Goal: Task Accomplishment & Management: Manage account settings

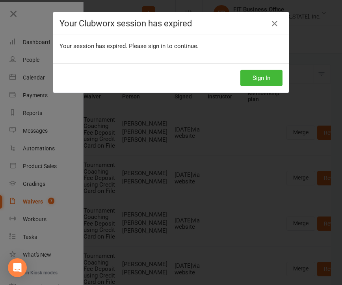
select select "100"
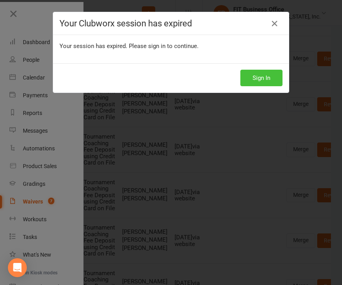
click at [249, 75] on button "Sign In" at bounding box center [261, 78] width 42 height 17
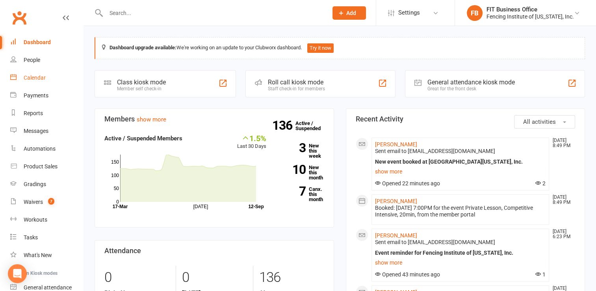
click at [34, 78] on div "Calendar" at bounding box center [35, 77] width 22 height 6
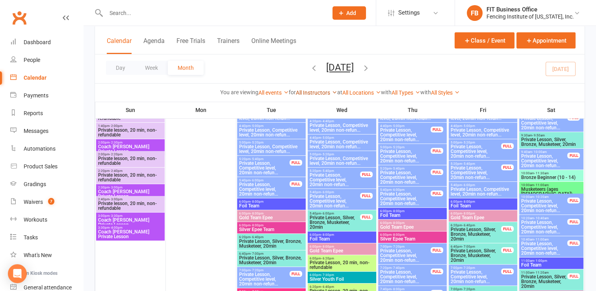
scroll to position [105, 0]
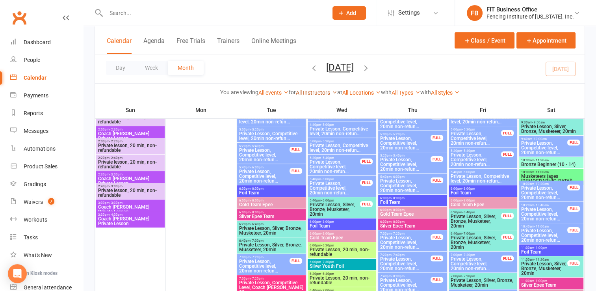
click at [314, 94] on link "All Instructors" at bounding box center [316, 92] width 41 height 6
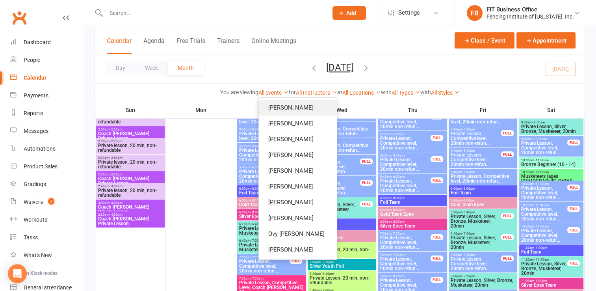
click at [309, 106] on link "[PERSON_NAME]" at bounding box center [298, 108] width 78 height 16
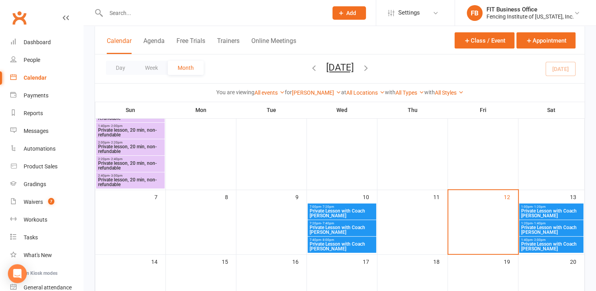
scroll to position [105, 0]
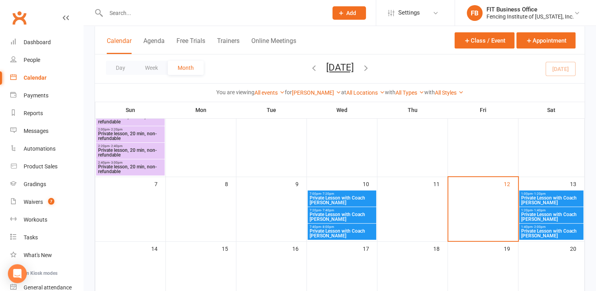
drag, startPoint x: 341, startPoint y: 201, endPoint x: 324, endPoint y: 200, distance: 16.6
click at [324, 200] on span "Private Lesson with Coach [PERSON_NAME]" at bounding box center [341, 199] width 65 height 9
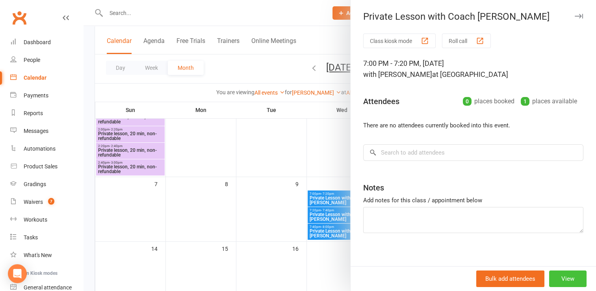
click at [572, 278] on button "View" at bounding box center [567, 278] width 37 height 17
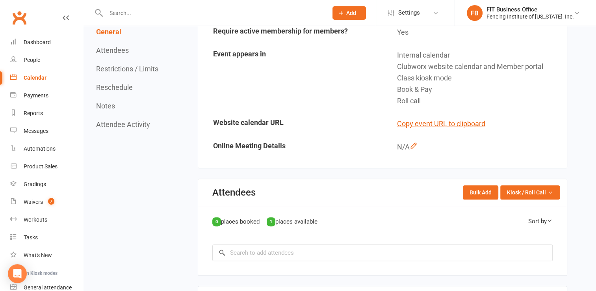
scroll to position [209, 0]
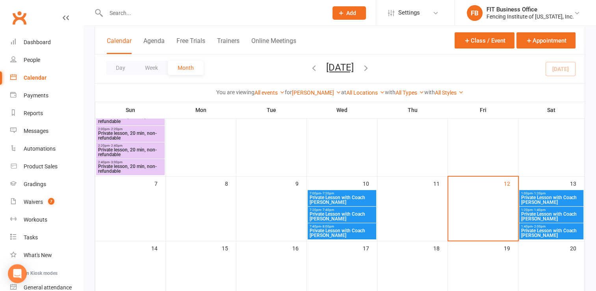
scroll to position [171, 0]
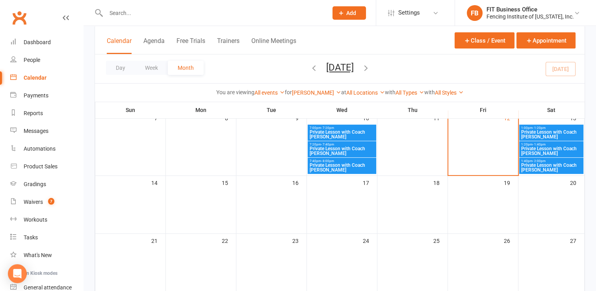
click at [369, 150] on span "Private Lesson with Coach [PERSON_NAME]" at bounding box center [341, 150] width 65 height 9
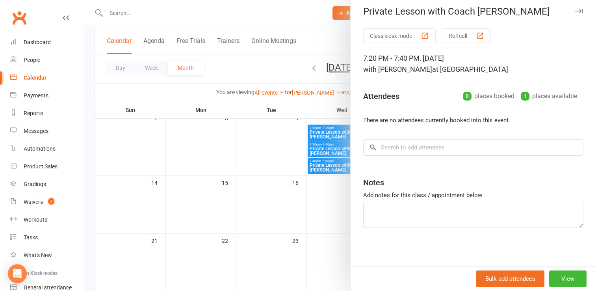
scroll to position [184, 0]
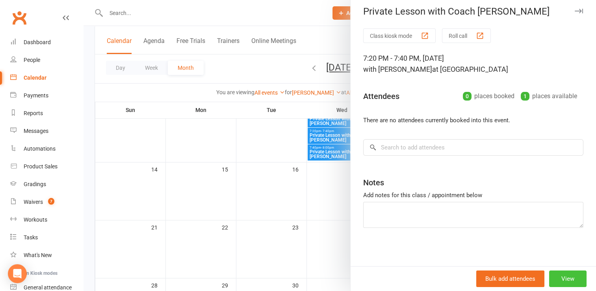
click at [562, 275] on button "View" at bounding box center [567, 278] width 37 height 17
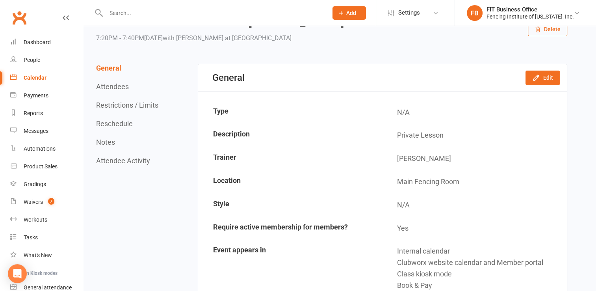
scroll to position [52, 0]
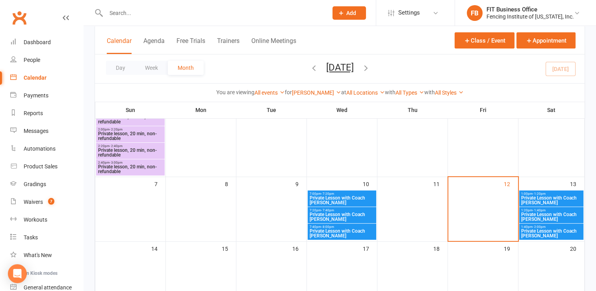
scroll to position [118, 0]
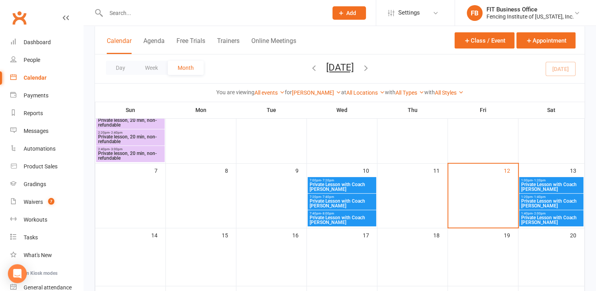
click at [547, 185] on span "Private Lesson with Coach [PERSON_NAME]" at bounding box center [551, 186] width 61 height 9
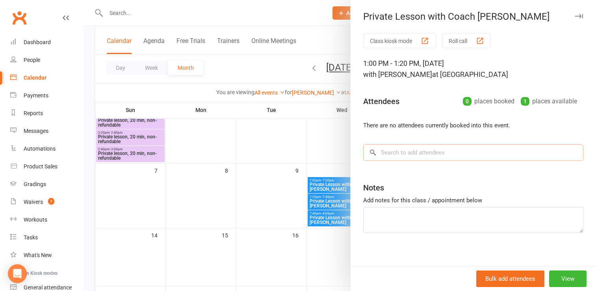
click at [432, 153] on input "search" at bounding box center [473, 152] width 220 height 17
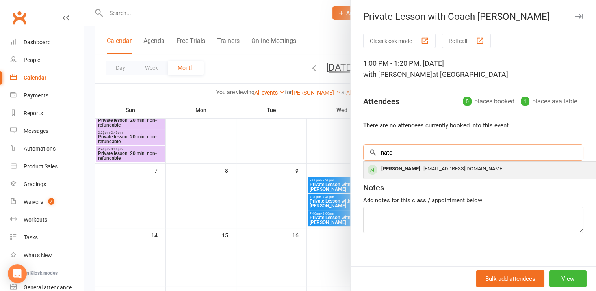
type input "nate"
click at [433, 169] on span "chickfencer@gmail.com" at bounding box center [464, 169] width 80 height 6
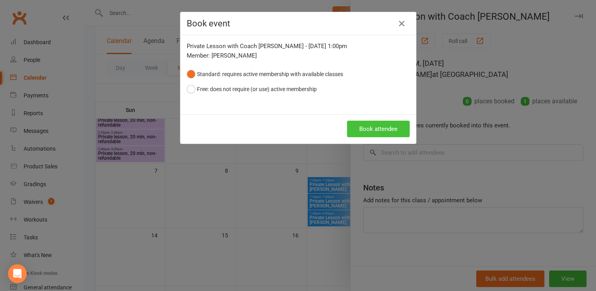
click at [366, 128] on button "Book attendee" at bounding box center [378, 129] width 63 height 17
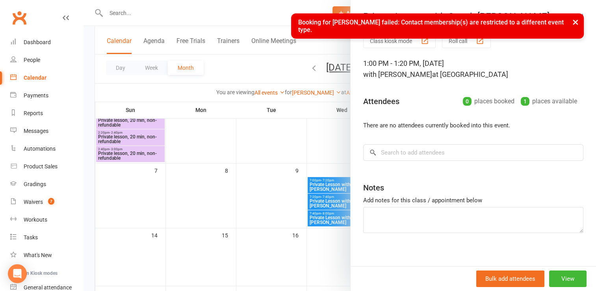
click at [574, 23] on button "×" at bounding box center [576, 21] width 14 height 17
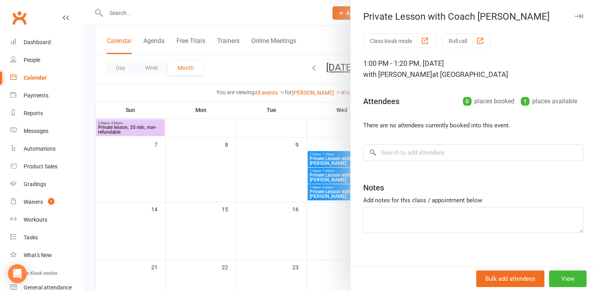
scroll to position [131, 0]
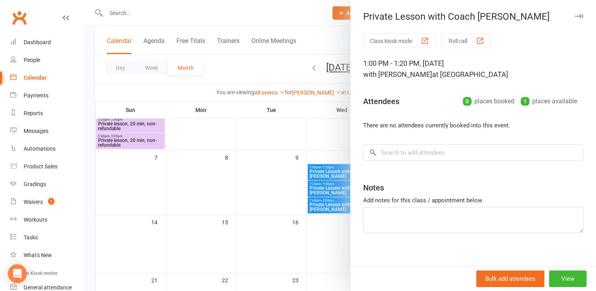
click at [575, 17] on icon "button" at bounding box center [579, 16] width 8 height 5
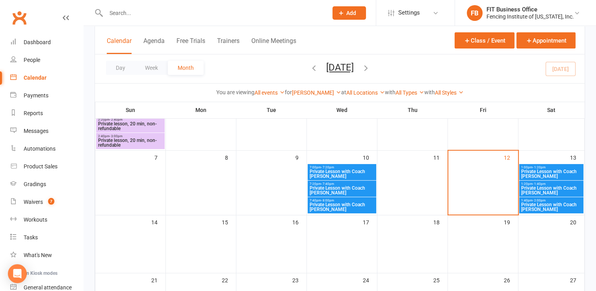
scroll to position [171, 0]
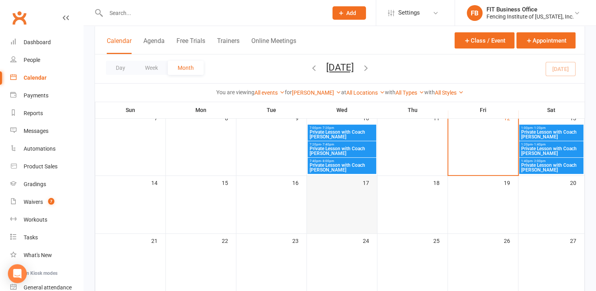
drag, startPoint x: 342, startPoint y: 130, endPoint x: 322, endPoint y: 201, distance: 74.0
click at [322, 201] on td "17" at bounding box center [342, 204] width 71 height 58
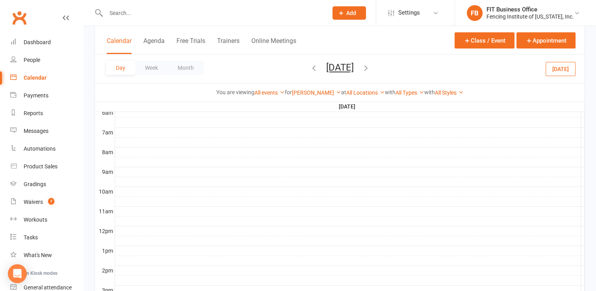
scroll to position [105, 0]
click at [187, 65] on button "Month" at bounding box center [186, 68] width 36 height 14
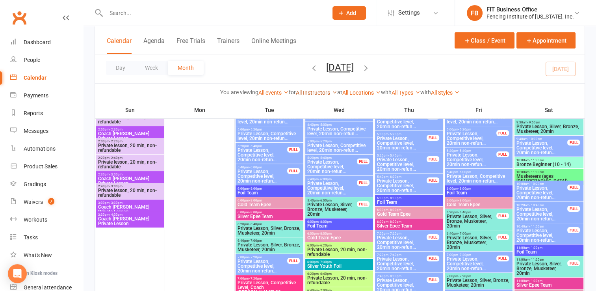
click at [296, 90] on link "All Instructors" at bounding box center [316, 92] width 41 height 6
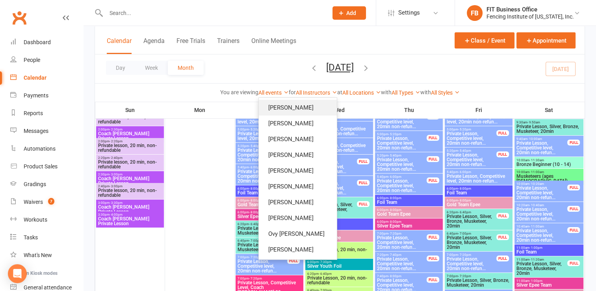
click at [307, 106] on link "[PERSON_NAME]" at bounding box center [298, 108] width 78 height 16
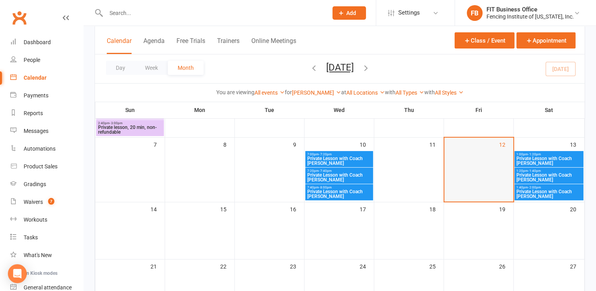
scroll to position [131, 0]
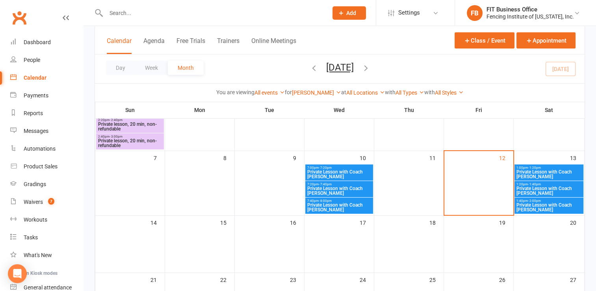
click at [547, 174] on span "Private Lesson with Coach [PERSON_NAME]" at bounding box center [549, 173] width 66 height 9
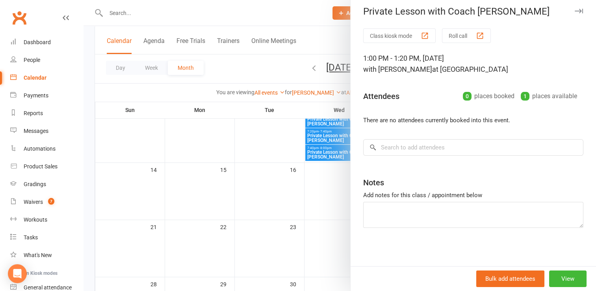
scroll to position [0, 0]
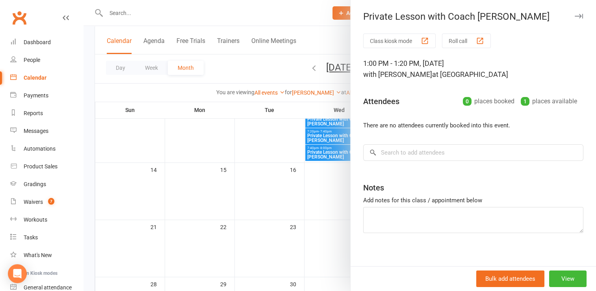
click at [267, 135] on div at bounding box center [340, 145] width 513 height 291
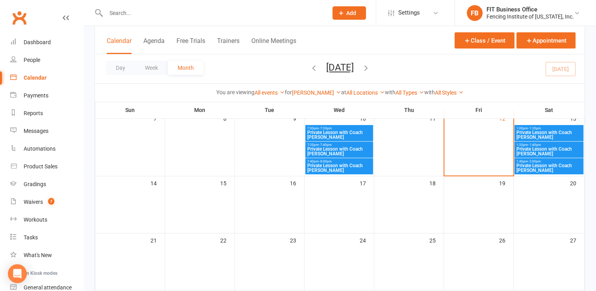
scroll to position [131, 0]
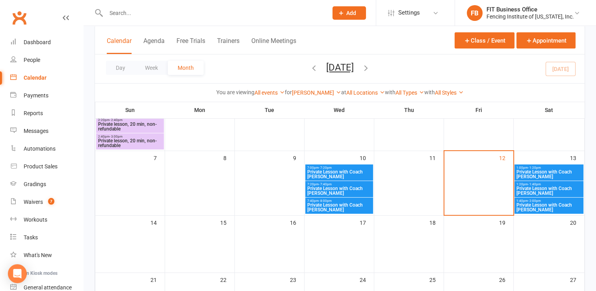
drag, startPoint x: 544, startPoint y: 175, endPoint x: 498, endPoint y: 196, distance: 50.3
click at [491, 198] on div at bounding box center [478, 190] width 67 height 50
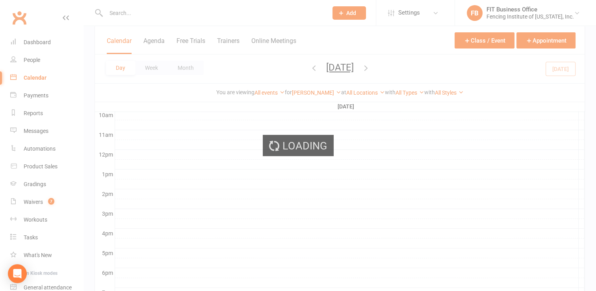
scroll to position [0, 0]
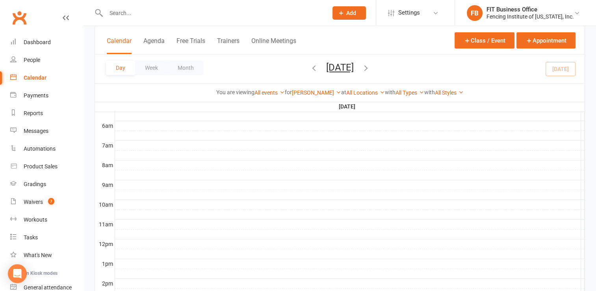
scroll to position [118, 0]
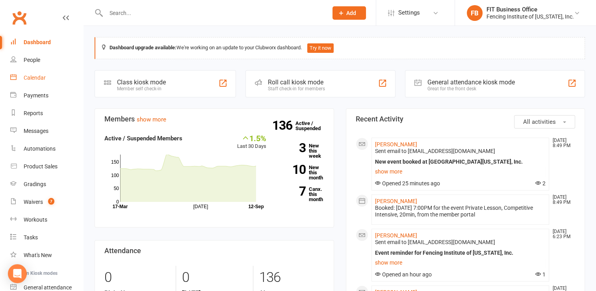
click at [32, 76] on div "Calendar" at bounding box center [35, 77] width 22 height 6
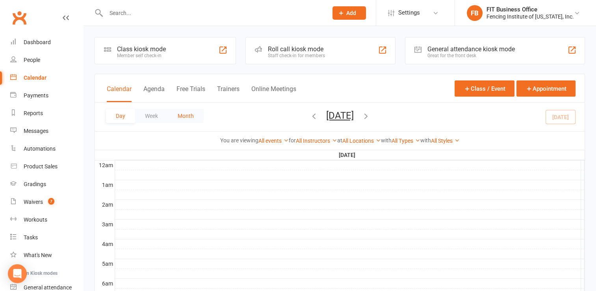
click at [193, 116] on button "Month" at bounding box center [186, 116] width 36 height 14
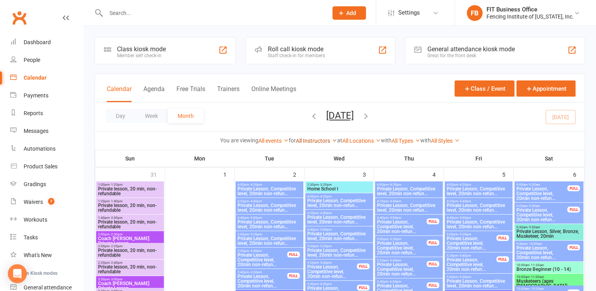
click at [313, 141] on link "All Instructors" at bounding box center [316, 141] width 41 height 6
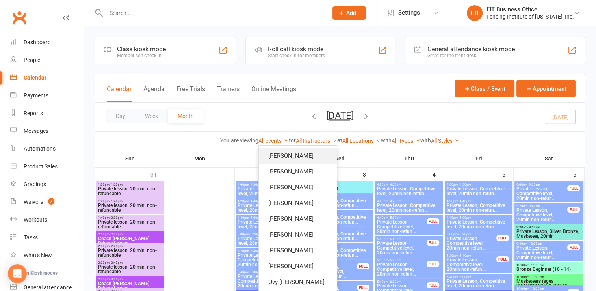
click at [302, 153] on link "[PERSON_NAME]" at bounding box center [298, 156] width 78 height 16
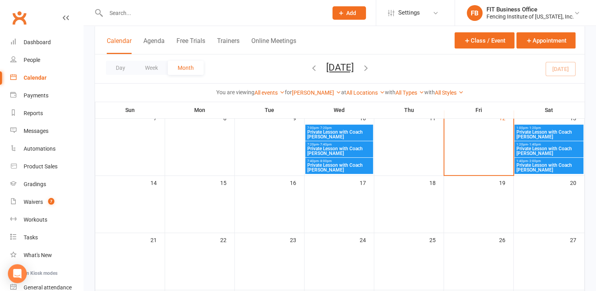
scroll to position [158, 0]
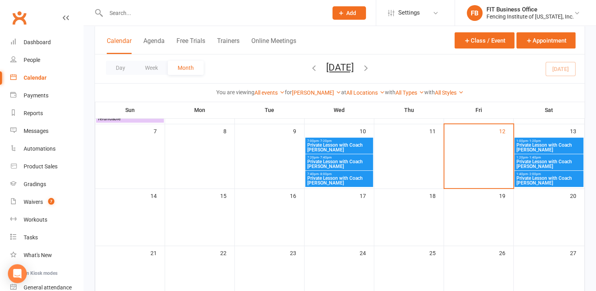
click at [540, 145] on span "Private Lesson with Coach [PERSON_NAME]" at bounding box center [549, 147] width 66 height 9
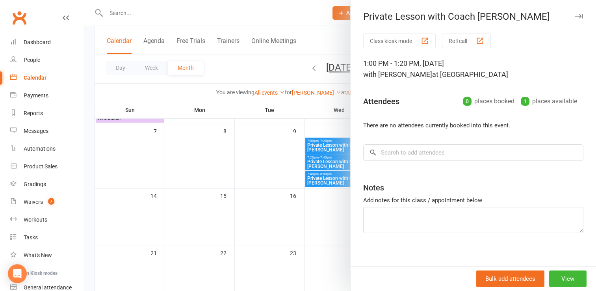
scroll to position [144, 0]
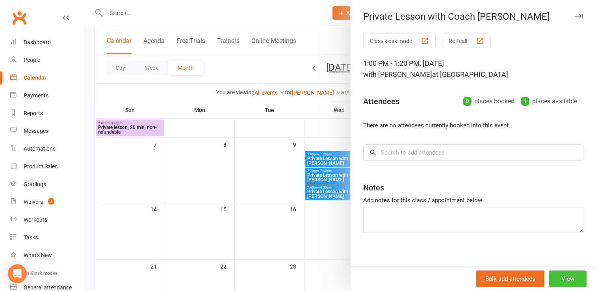
click at [564, 282] on button "View" at bounding box center [567, 278] width 37 height 17
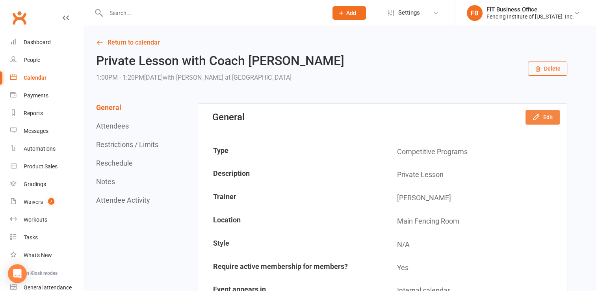
click at [546, 114] on button "Edit" at bounding box center [543, 117] width 34 height 14
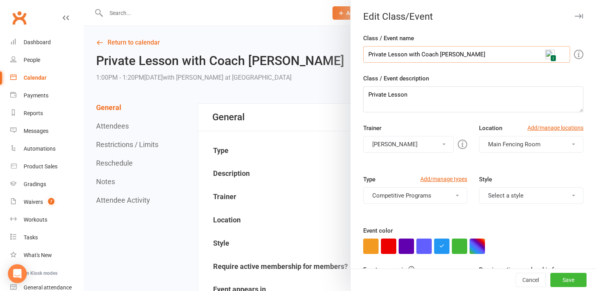
click at [462, 52] on input "Private Lesson with Coach [PERSON_NAME]" at bounding box center [466, 54] width 207 height 17
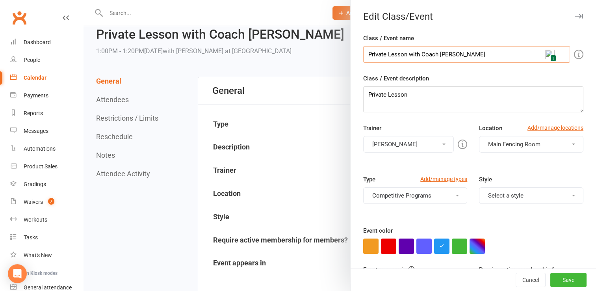
scroll to position [13, 0]
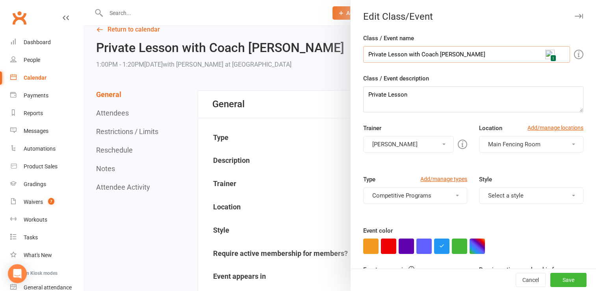
click at [378, 57] on input "Private Lesson with Coach [PERSON_NAME]" at bounding box center [466, 54] width 207 height 17
drag, startPoint x: 453, startPoint y: 54, endPoint x: 356, endPoint y: 54, distance: 97.0
click at [356, 54] on div "Class / Event name Private Lesson with Coach Katya 1 Class / Event description …" at bounding box center [474, 170] width 246 height 272
paste input "(Competitive intensive), Private Lesson (Youth level)"
drag, startPoint x: 467, startPoint y: 55, endPoint x: 345, endPoint y: 38, distance: 123.4
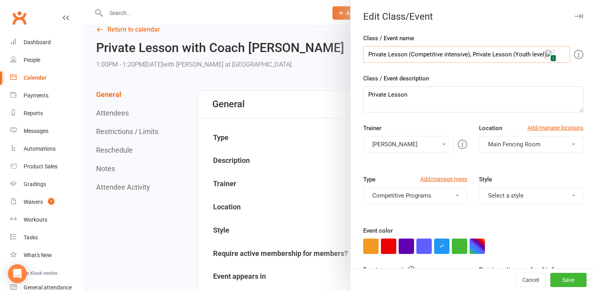
click at [345, 0] on div "Edit Class/Event Class / Event name Private Lesson (Competitive intensive), Pri…" at bounding box center [340, 0] width 513 height 0
click at [408, 95] on textarea "Private Lesson" at bounding box center [473, 99] width 220 height 26
click at [439, 55] on input "Private Lesson (Youth level)" at bounding box center [466, 54] width 207 height 17
type input "Private Lesson (Youth level), 20-min, non-refundable"
click at [415, 94] on textarea "Private Lesson" at bounding box center [473, 99] width 220 height 26
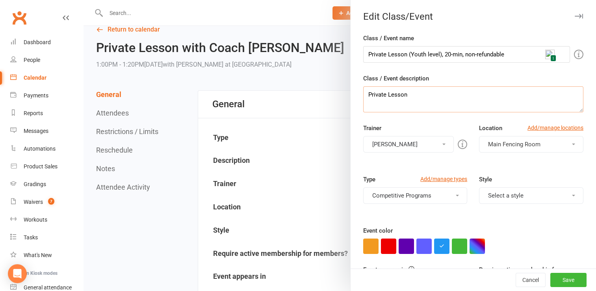
click at [363, 97] on textarea "Private Lesson" at bounding box center [473, 99] width 220 height 26
click at [443, 91] on textarea "20-min Private Lesson" at bounding box center [473, 99] width 220 height 26
type textarea "20-min Private Lesson with Coach [PERSON_NAME]"
click at [454, 196] on button "Competitive Programs" at bounding box center [415, 195] width 104 height 17
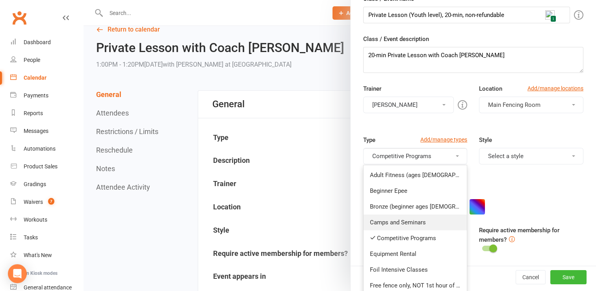
scroll to position [65, 0]
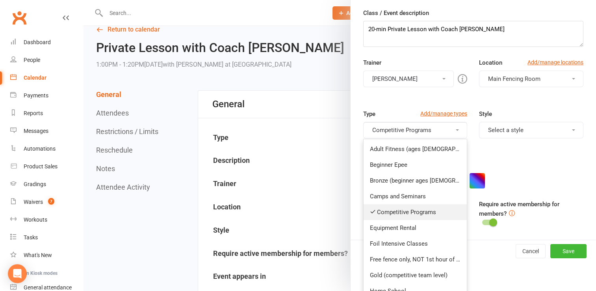
click at [402, 214] on link "Competitive Programs" at bounding box center [416, 212] width 104 height 16
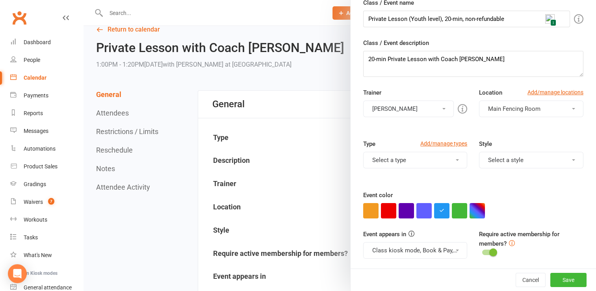
scroll to position [22, 0]
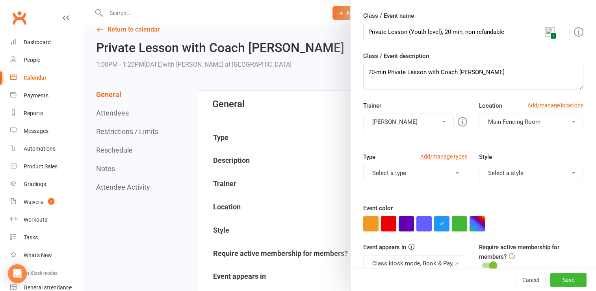
click at [438, 165] on button "Select a type" at bounding box center [415, 173] width 104 height 17
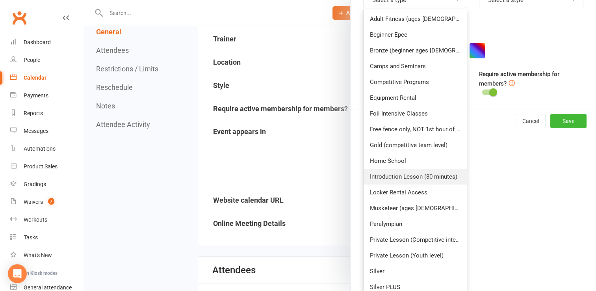
scroll to position [208, 0]
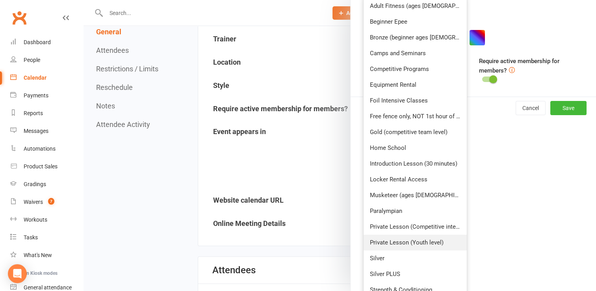
click at [416, 239] on link "Private Lesson (Youth level)" at bounding box center [416, 243] width 104 height 16
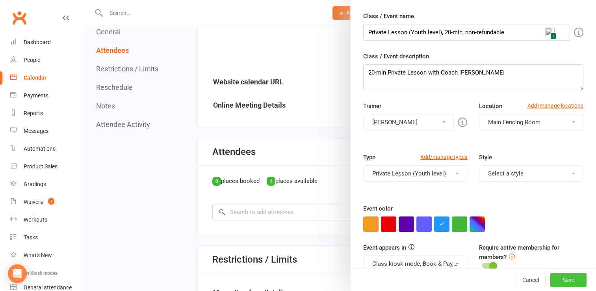
scroll to position [9, 0]
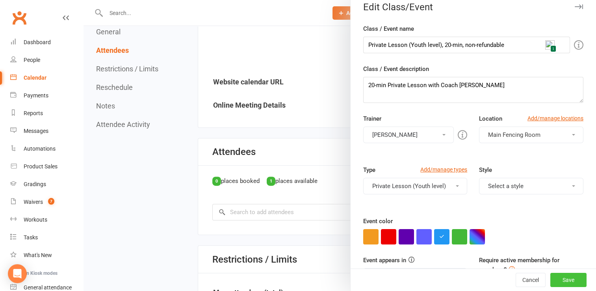
click at [558, 279] on button "Save" at bounding box center [569, 280] width 36 height 14
click at [558, 279] on div "Cancel Save" at bounding box center [474, 279] width 246 height 22
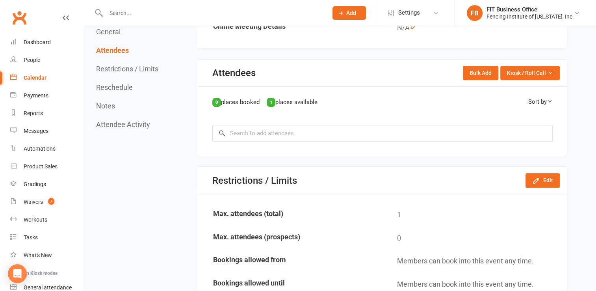
scroll to position [394, 0]
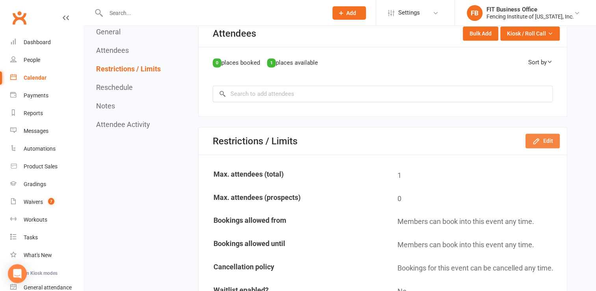
click at [546, 139] on button "Edit" at bounding box center [543, 141] width 34 height 14
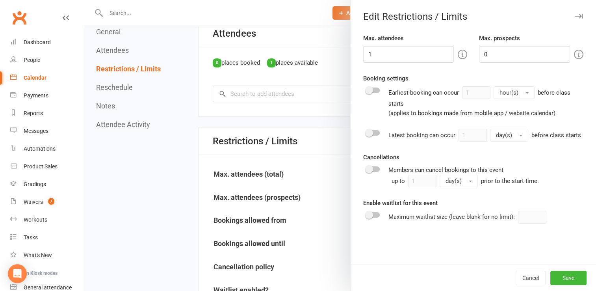
scroll to position [381, 0]
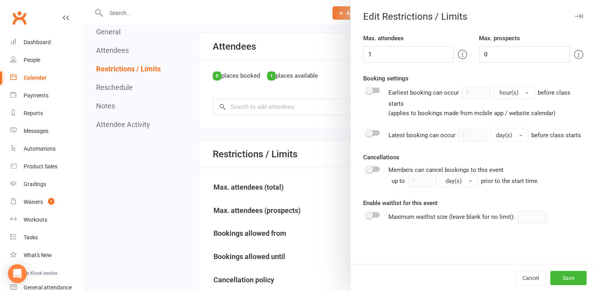
click at [374, 93] on switch at bounding box center [373, 102] width 20 height 32
click at [375, 91] on div at bounding box center [373, 90] width 13 height 6
click at [367, 89] on input "checkbox" at bounding box center [367, 89] width 0 height 0
drag, startPoint x: 471, startPoint y: 92, endPoint x: 440, endPoint y: 94, distance: 31.2
click at [440, 94] on div "Earliest booking can occur 1 hour(s) before class starts (applies to bookings m…" at bounding box center [486, 102] width 195 height 32
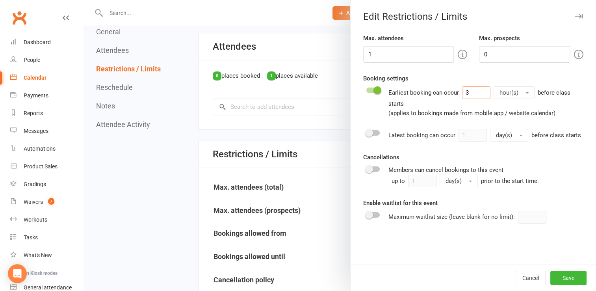
type input "3"
click at [523, 94] on button "hour(s)" at bounding box center [514, 92] width 41 height 13
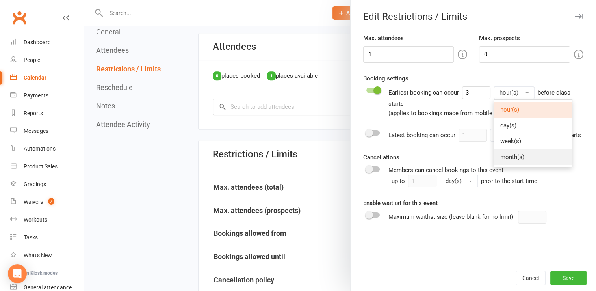
click at [516, 158] on span "month(s)" at bounding box center [513, 156] width 24 height 7
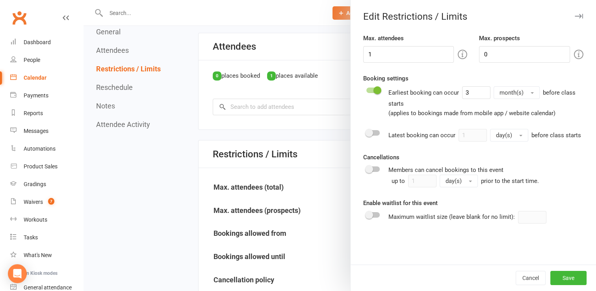
click at [370, 134] on div at bounding box center [373, 133] width 13 height 6
click at [367, 132] on input "checkbox" at bounding box center [367, 132] width 0 height 0
click at [468, 136] on input "1" at bounding box center [473, 135] width 28 height 13
type input "12"
click at [519, 135] on span "button" at bounding box center [520, 136] width 3 height 2
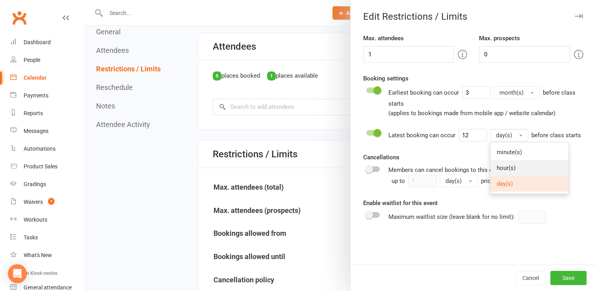
click at [505, 169] on span "hour(s)" at bounding box center [506, 167] width 19 height 7
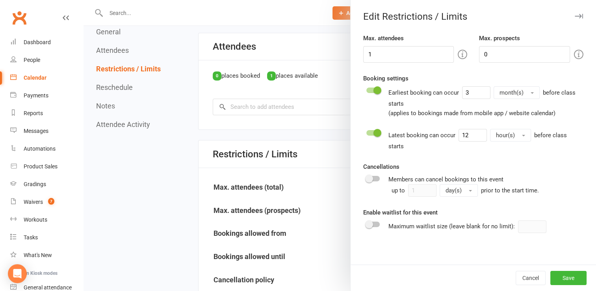
click at [374, 180] on div at bounding box center [373, 179] width 13 height 6
click at [367, 177] on input "checkbox" at bounding box center [367, 177] width 0 height 0
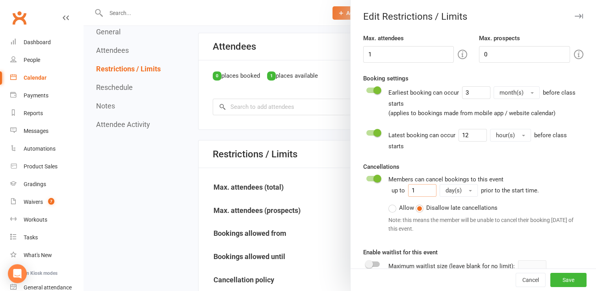
click at [419, 192] on input "1" at bounding box center [422, 190] width 28 height 13
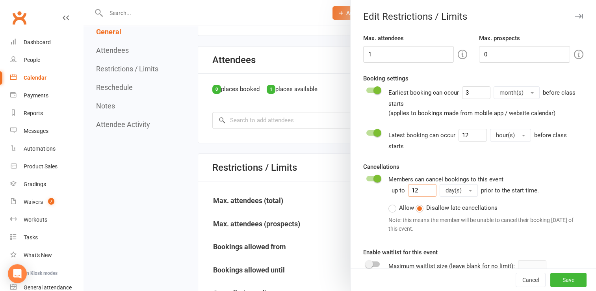
type input "12"
click at [469, 190] on span "button" at bounding box center [470, 191] width 3 height 2
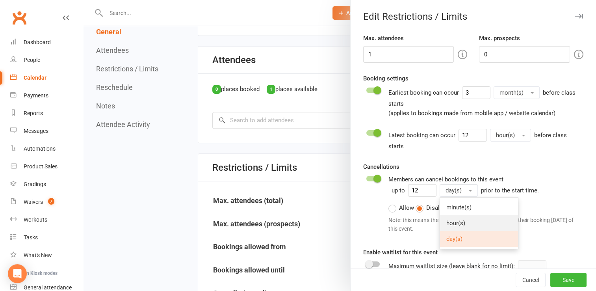
click at [462, 222] on span "hour(s)" at bounding box center [456, 223] width 19 height 7
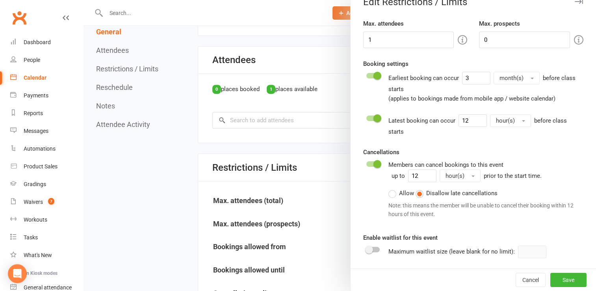
scroll to position [381, 0]
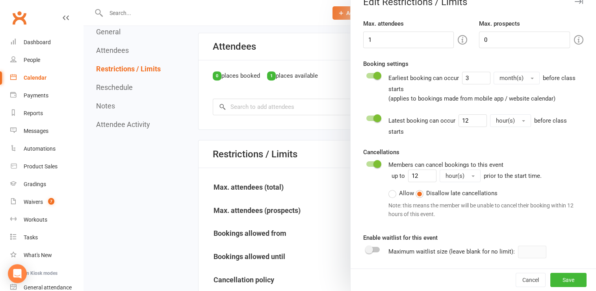
click at [368, 250] on span at bounding box center [369, 250] width 8 height 8
click at [367, 248] on input "checkbox" at bounding box center [367, 248] width 0 height 0
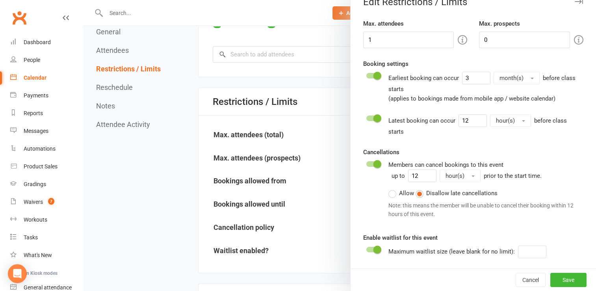
scroll to position [473, 0]
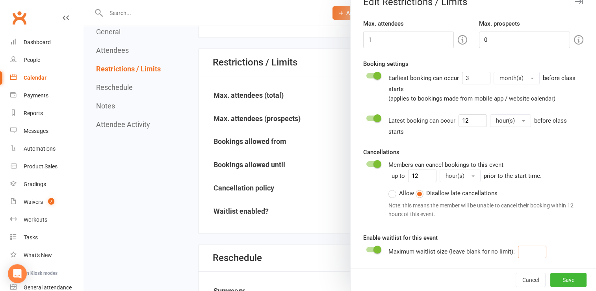
click at [532, 255] on input "number" at bounding box center [532, 252] width 28 height 13
type input "1"
click at [566, 280] on button "Save" at bounding box center [569, 280] width 36 height 14
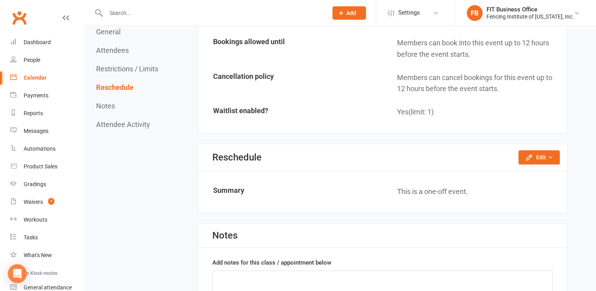
scroll to position [657, 0]
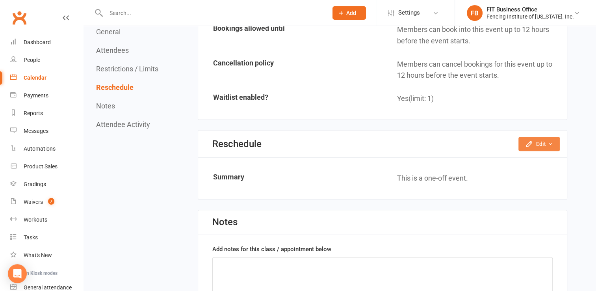
click at [532, 141] on icon "button" at bounding box center [529, 144] width 8 height 8
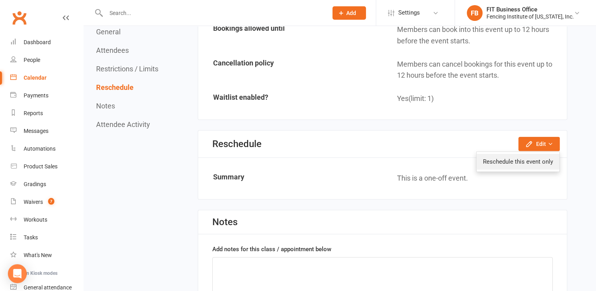
click at [532, 158] on link "Reschedule this event only" at bounding box center [518, 162] width 83 height 16
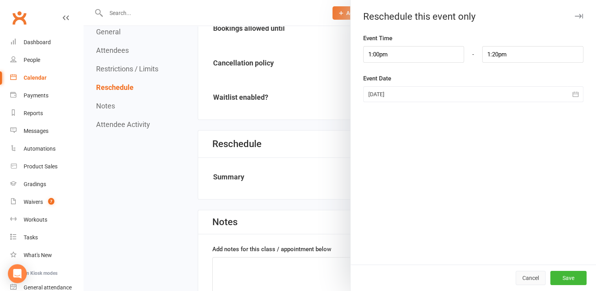
click at [522, 279] on button "Cancel" at bounding box center [531, 278] width 30 height 14
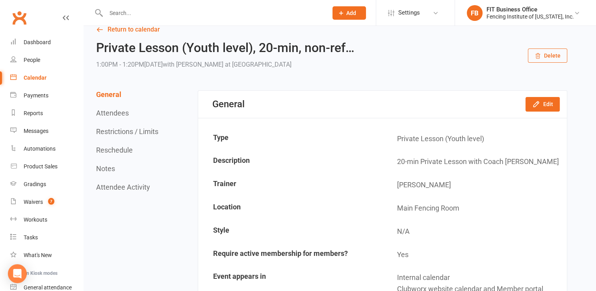
scroll to position [0, 0]
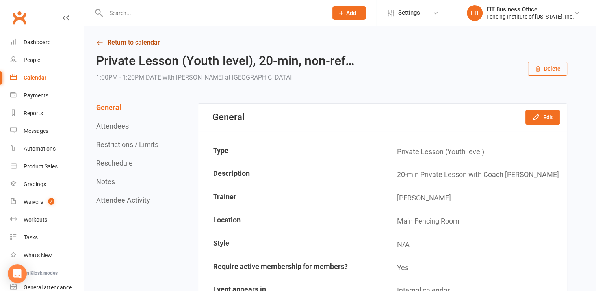
click at [145, 43] on link "Return to calendar" at bounding box center [331, 42] width 471 height 11
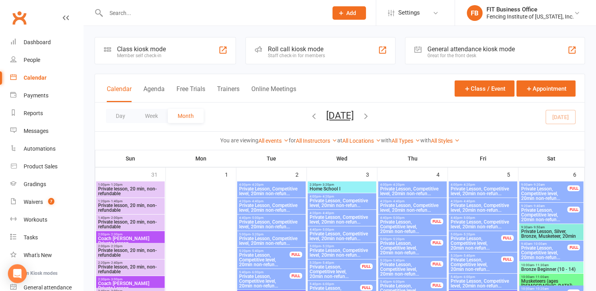
scroll to position [26, 0]
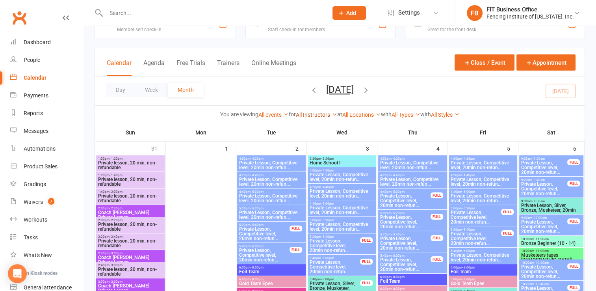
click at [318, 116] on link "All Instructors" at bounding box center [316, 115] width 41 height 6
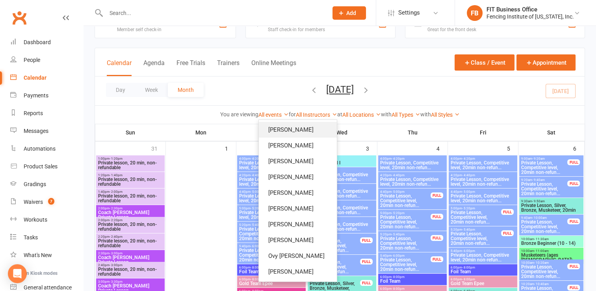
click at [298, 128] on link "[PERSON_NAME]" at bounding box center [298, 130] width 78 height 16
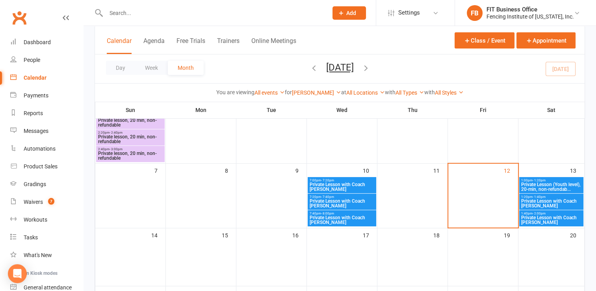
scroll to position [131, 0]
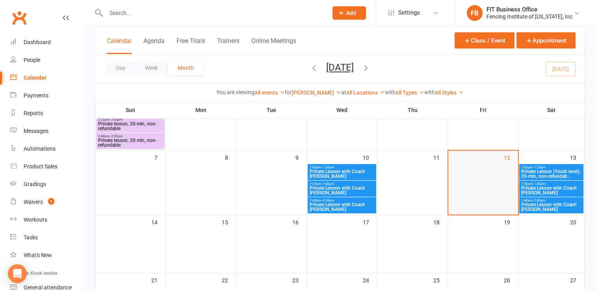
click at [489, 192] on div at bounding box center [483, 189] width 68 height 50
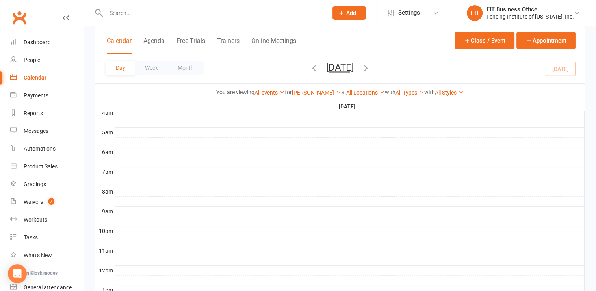
scroll to position [188, 0]
click at [492, 41] on button "Class / Event" at bounding box center [485, 40] width 60 height 16
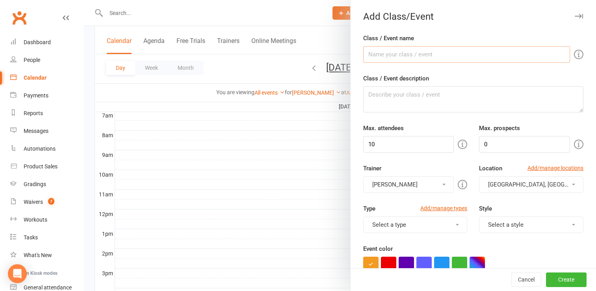
click at [404, 53] on input "Class / Event name" at bounding box center [466, 54] width 207 height 17
type input "Private Lesson (Youth level), 20-min, non-refundable"
type textarea "20-min Private Lesson with Coach [PERSON_NAME]"
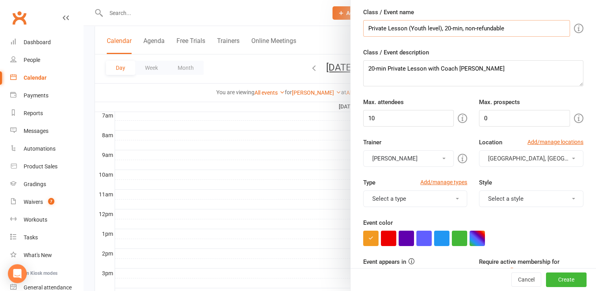
scroll to position [39, 0]
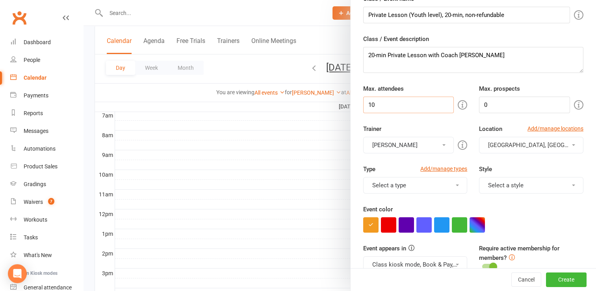
click at [406, 102] on input "10" at bounding box center [408, 105] width 91 height 17
type input "1"
click at [363, 137] on button "[PERSON_NAME]" at bounding box center [408, 145] width 91 height 17
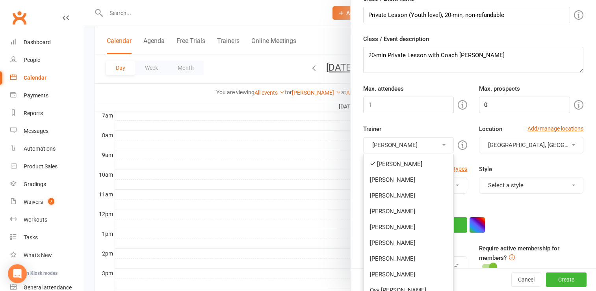
click at [550, 145] on span "[GEOGRAPHIC_DATA], [GEOGRAPHIC_DATA], [US_STATE]" at bounding box center [563, 144] width 150 height 7
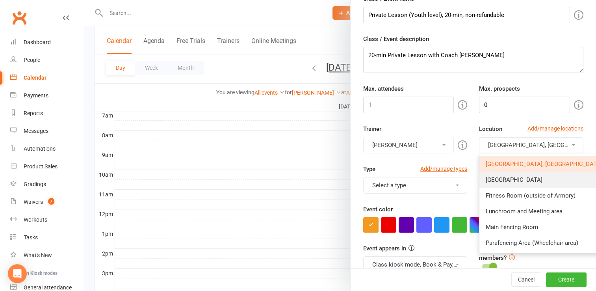
scroll to position [26, 0]
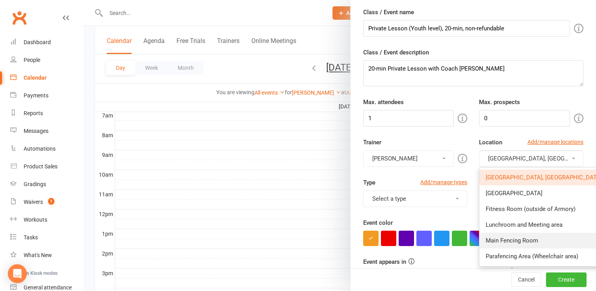
click at [516, 235] on link "Main Fencing Room" at bounding box center [548, 241] width 137 height 16
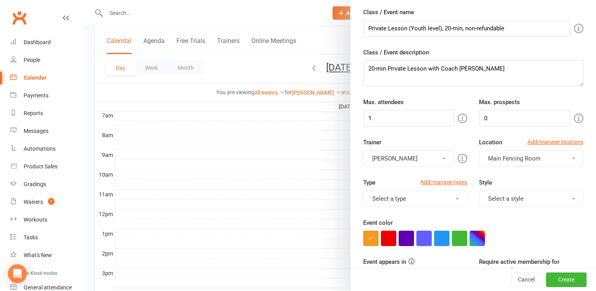
click at [406, 201] on button "Select a type" at bounding box center [415, 198] width 104 height 17
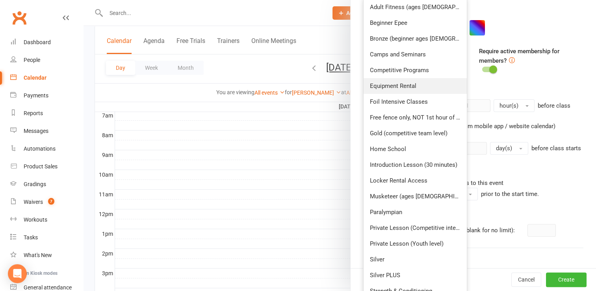
scroll to position [249, 0]
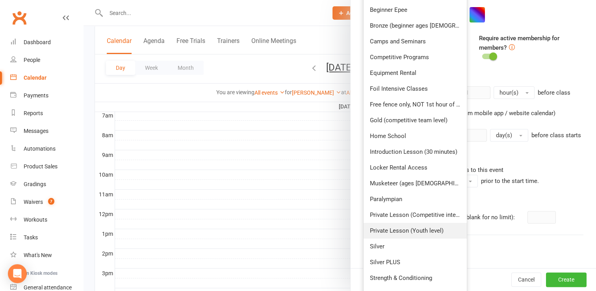
click at [415, 235] on link "Private Lesson (Youth level)" at bounding box center [416, 231] width 104 height 16
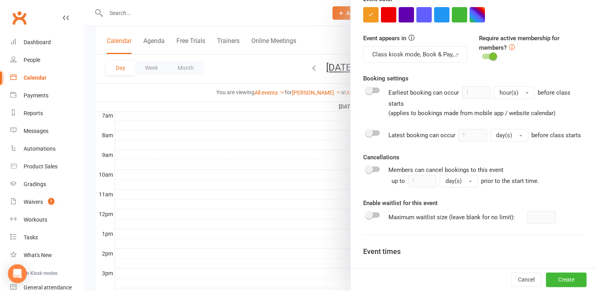
click at [374, 87] on div at bounding box center [373, 90] width 13 height 6
click at [367, 89] on input "checkbox" at bounding box center [367, 89] width 0 height 0
drag, startPoint x: 470, startPoint y: 90, endPoint x: 456, endPoint y: 90, distance: 13.8
click at [456, 90] on div "Earliest booking can occur 1 hour(s) before class starts (applies to bookings m…" at bounding box center [486, 102] width 195 height 32
type input "2"
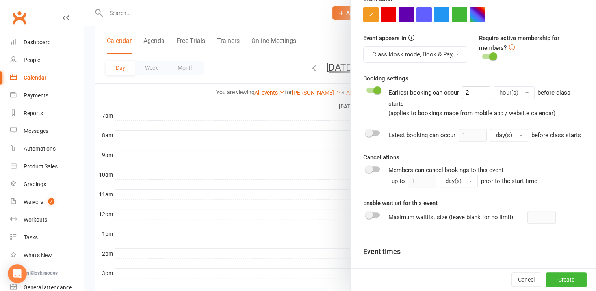
click at [525, 91] on button "hour(s)" at bounding box center [514, 92] width 41 height 13
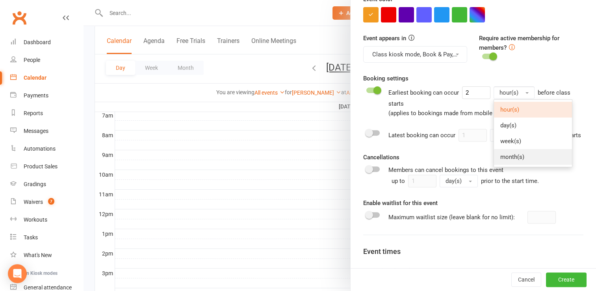
click at [527, 155] on link "month(s)" at bounding box center [533, 157] width 78 height 16
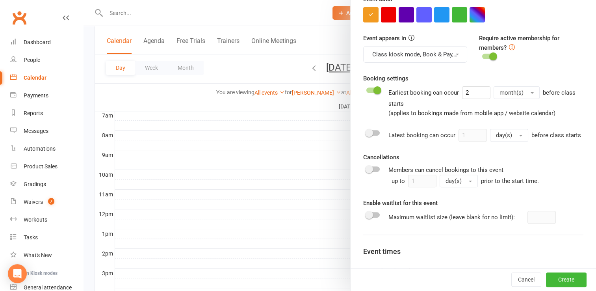
click at [372, 132] on div at bounding box center [373, 133] width 13 height 6
click at [367, 132] on input "checkbox" at bounding box center [367, 132] width 0 height 0
click at [467, 135] on input "1" at bounding box center [473, 135] width 28 height 13
type input "12"
click at [519, 135] on span "button" at bounding box center [520, 136] width 3 height 2
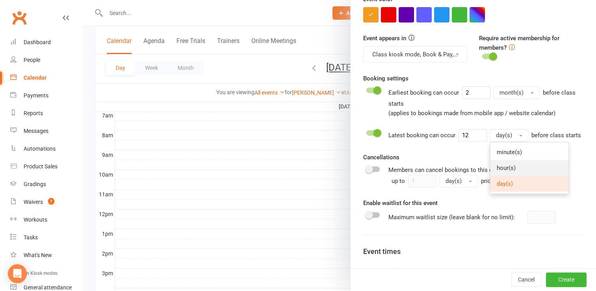
click at [510, 166] on span "hour(s)" at bounding box center [506, 167] width 19 height 7
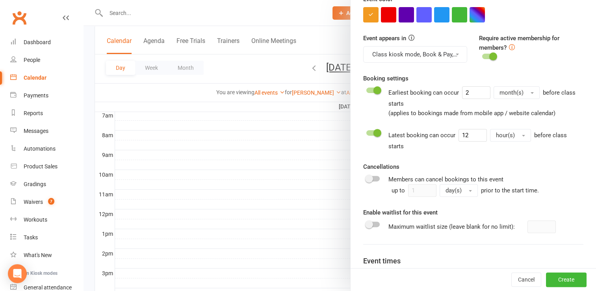
click at [374, 178] on div at bounding box center [373, 179] width 13 height 6
click at [367, 177] on input "checkbox" at bounding box center [367, 177] width 0 height 0
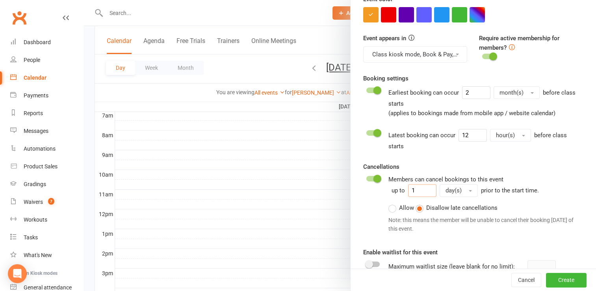
click at [419, 190] on input "1" at bounding box center [422, 190] width 28 height 13
type input "12"
click at [468, 191] on button "day(s)" at bounding box center [459, 190] width 38 height 13
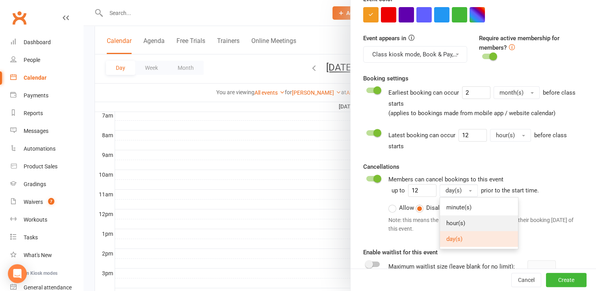
click at [458, 216] on link "hour(s)" at bounding box center [479, 223] width 78 height 16
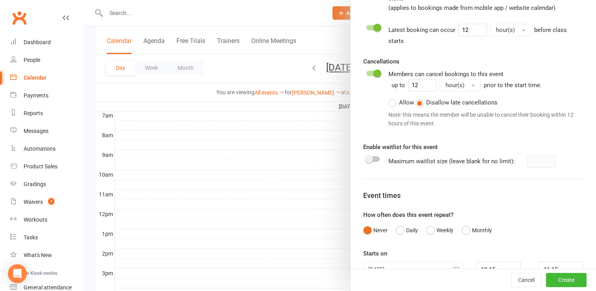
scroll to position [368, 0]
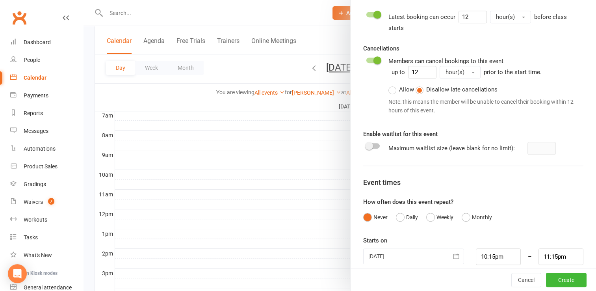
click at [376, 147] on label at bounding box center [373, 146] width 13 height 6
click at [367, 145] on input "checkbox" at bounding box center [367, 145] width 0 height 0
click at [533, 146] on input "number" at bounding box center [542, 148] width 28 height 13
type input "1"
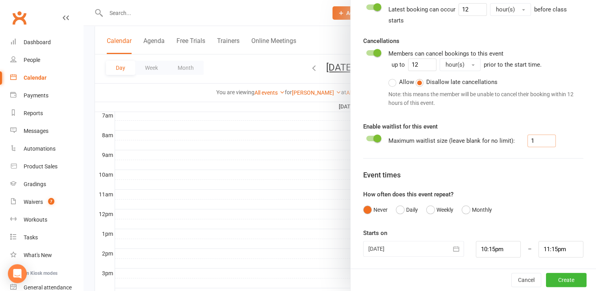
scroll to position [200, 0]
click at [428, 210] on button "Weekly" at bounding box center [439, 209] width 27 height 15
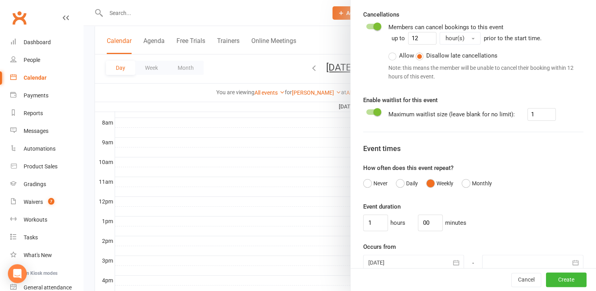
scroll to position [415, 0]
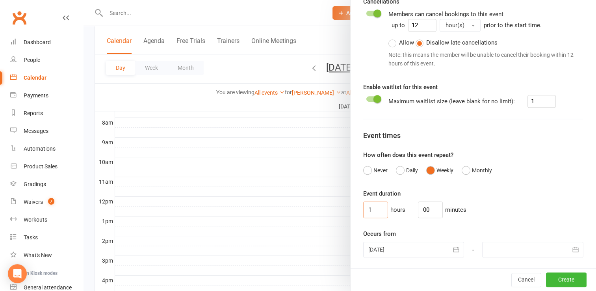
click at [375, 210] on input "1" at bounding box center [375, 209] width 25 height 17
drag, startPoint x: 423, startPoint y: 209, endPoint x: 405, endPoint y: 205, distance: 18.2
click at [405, 205] on div "hours 00 minutes" at bounding box center [473, 209] width 220 height 17
type input "20"
click at [501, 216] on div "hours 20 minutes" at bounding box center [473, 209] width 220 height 17
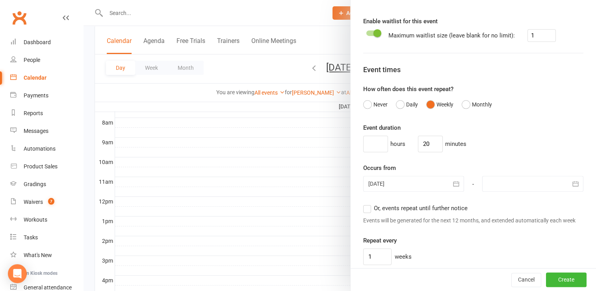
scroll to position [493, 0]
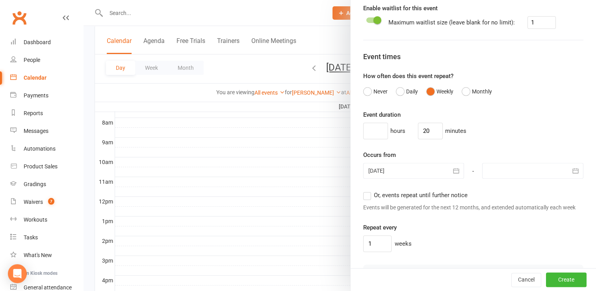
click at [452, 169] on icon "button" at bounding box center [456, 171] width 8 height 8
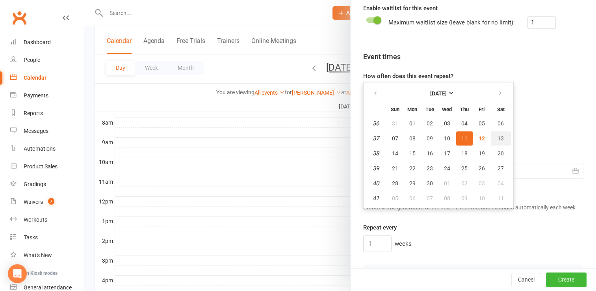
click at [498, 138] on span "13" at bounding box center [501, 138] width 6 height 6
type input "13 Sep 2025"
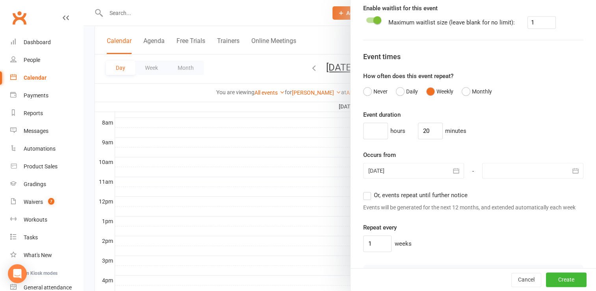
click at [367, 198] on div "Or, events repeat until further notice Events will be generated for the next 12…" at bounding box center [473, 200] width 220 height 21
click at [366, 197] on label "Or, events repeat until further notice" at bounding box center [415, 194] width 104 height 9
click at [366, 190] on input "Or, events repeat until further notice" at bounding box center [365, 190] width 5 height 0
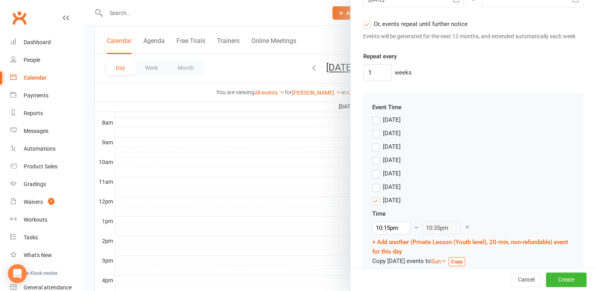
scroll to position [678, 0]
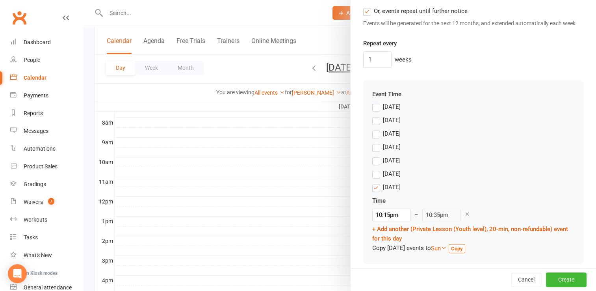
click at [373, 152] on label "Wednesday" at bounding box center [386, 146] width 28 height 9
click at [373, 142] on input "Wednesday" at bounding box center [374, 142] width 5 height 0
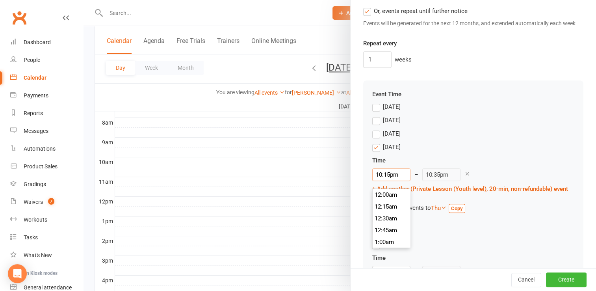
scroll to position [1041, 0]
drag, startPoint x: 387, startPoint y: 182, endPoint x: 366, endPoint y: 182, distance: 21.3
click at [366, 182] on div "Event Time Sunday Monday Tuesday Wednesday Time 10:15pm 12:00am 12:15am 12:30am…" at bounding box center [473, 200] width 220 height 240
type input "7pm"
type input "7:20pm"
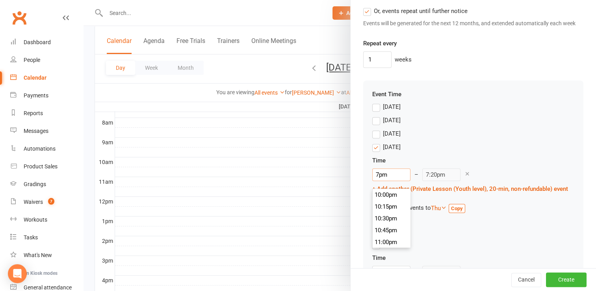
scroll to position [887, 0]
type input "7:0pm"
type input "10:35pm"
type input "7:00pm"
type input "7:20pm"
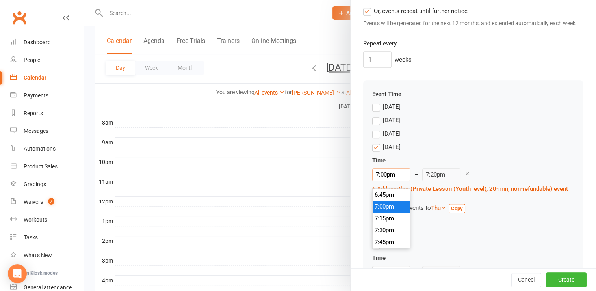
click at [385, 176] on input "7:00pm" at bounding box center [391, 174] width 38 height 13
type input "7:00pm"
click at [472, 139] on div "Tuesday" at bounding box center [473, 135] width 202 height 13
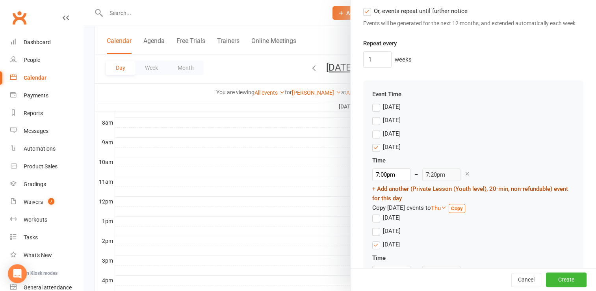
click at [394, 197] on link "+ Add another (Private Lesson (Youth level), 20-min, non-refundable) event for …" at bounding box center [470, 193] width 196 height 17
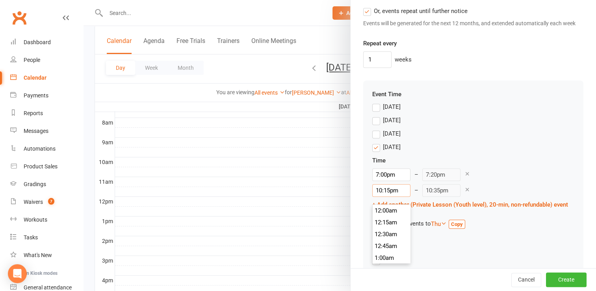
scroll to position [1041, 0]
drag, startPoint x: 386, startPoint y: 198, endPoint x: 335, endPoint y: 194, distance: 50.6
click at [84, 0] on new-event-schedule "Add Class/Event Class / Event name Private Lesson (Youth level), 20-min, non-re…" at bounding box center [84, 0] width 0 height 0
type input "7pm"
type input "7:20pm"
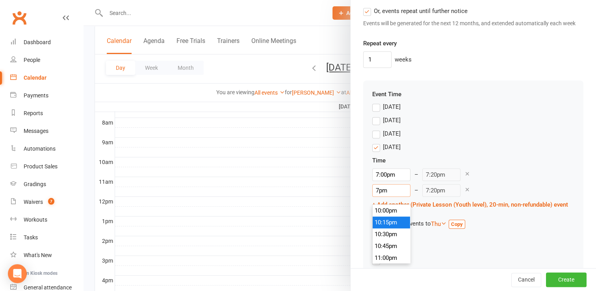
scroll to position [887, 0]
type input "7:2pm"
type input "10:35pm"
type input "7:20pm"
type input "7:40pm"
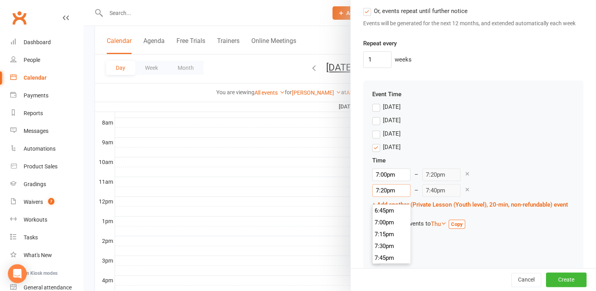
type input "7:20pm"
click at [477, 151] on div "Wednesday Time 7:00pm 12:00am 12:15am 12:30am 12:45am 1:00am 1:15am 1:30am 1:45…" at bounding box center [473, 185] width 202 height 86
click at [388, 217] on div "Time 7:00pm 12:00am 12:15am 12:30am 12:45am 1:00am 1:15am 1:30am 1:45am 2:00am …" at bounding box center [473, 192] width 202 height 73
click at [386, 210] on link "+ Add another (Private Lesson (Youth level), 20-min, non-refundable) event for …" at bounding box center [470, 209] width 196 height 17
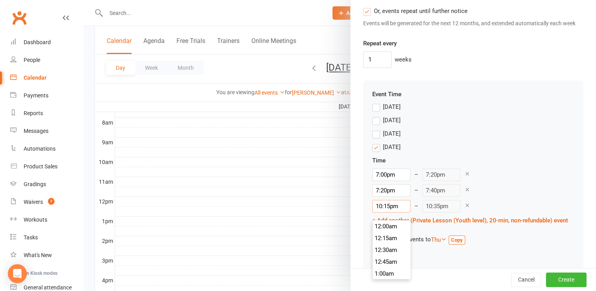
scroll to position [1041, 0]
drag, startPoint x: 385, startPoint y: 213, endPoint x: 362, endPoint y: 211, distance: 23.3
click at [363, 211] on div "Event Time Sunday Monday Tuesday Wednesday Time 7:00pm 12:00am 12:15am 12:30am …" at bounding box center [473, 216] width 220 height 272
type input "5pm"
type input "5:20pm"
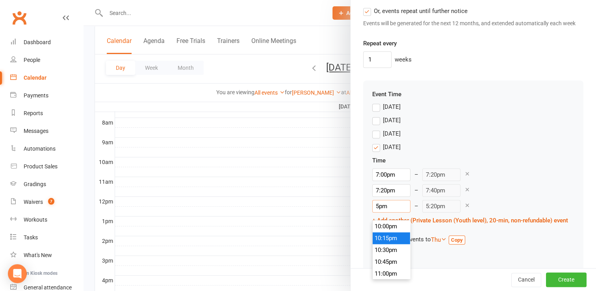
scroll to position [792, 0]
type input "pm"
type input "10:35pm"
type input "7pm"
type input "7:20pm"
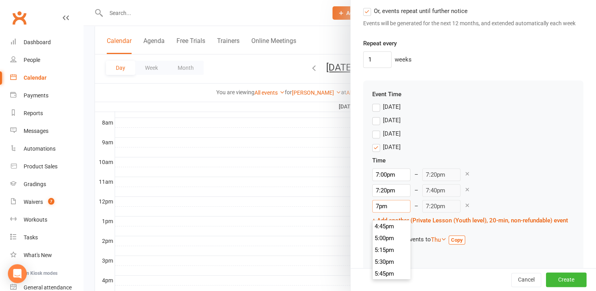
scroll to position [887, 0]
type input "7:4pm"
type input "10:35pm"
type input "7:40pm"
type input "8:00pm"
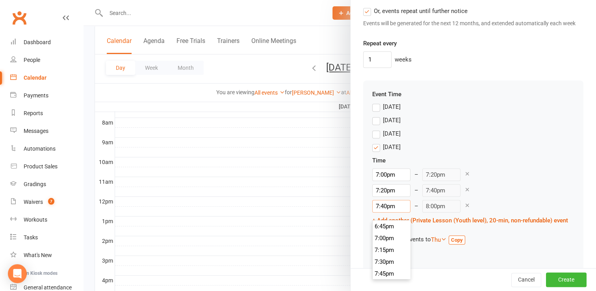
scroll to position [922, 0]
type input "7:40pm"
click at [506, 176] on div "7:00pm 12:00am 12:15am 12:30am 12:45am 1:00am 1:15am 1:30am 1:45am 2:00am 2:15a…" at bounding box center [473, 174] width 202 height 13
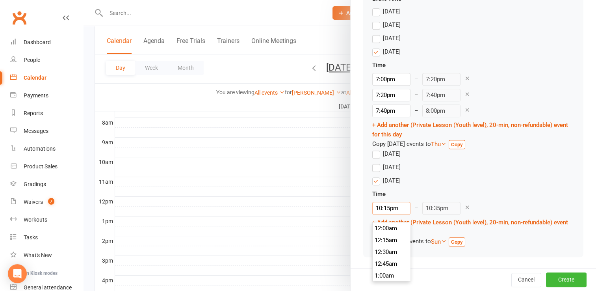
scroll to position [1041, 0]
drag, startPoint x: 386, startPoint y: 206, endPoint x: 372, endPoint y: 206, distance: 13.8
click at [372, 206] on input "10:15pm" at bounding box center [391, 208] width 38 height 13
type input "1pm"
type input "1:20pm"
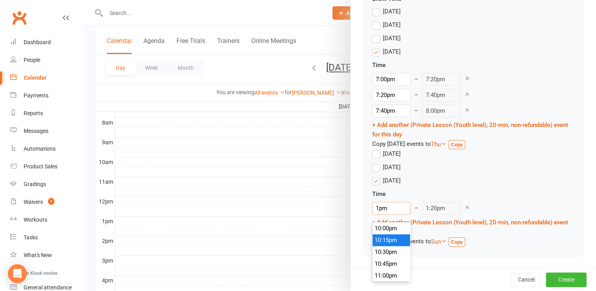
scroll to position [603, 0]
type input "1:0pm"
type input "10:35pm"
type input "1:00pm"
type input "1:20pm"
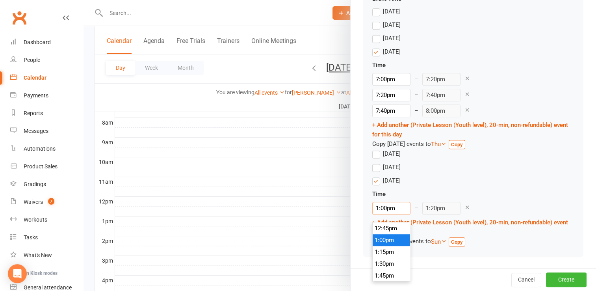
type input "1:00pm"
click at [471, 203] on div "1:00pm 12:00am 12:15am 12:30am 12:45am 1:00am 1:15am 1:30am 1:45am 2:00am 2:15a…" at bounding box center [473, 208] width 202 height 13
click at [396, 222] on link "+ Add another (Private Lesson (Youth level), 20-min, non-refundable) event for …" at bounding box center [470, 227] width 196 height 17
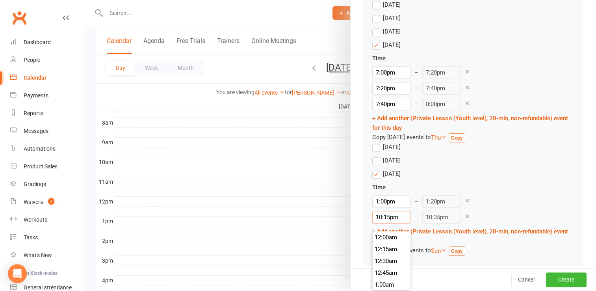
scroll to position [1041, 0]
drag, startPoint x: 386, startPoint y: 223, endPoint x: 357, endPoint y: 220, distance: 29.7
type input "1pm"
type input "1:20pm"
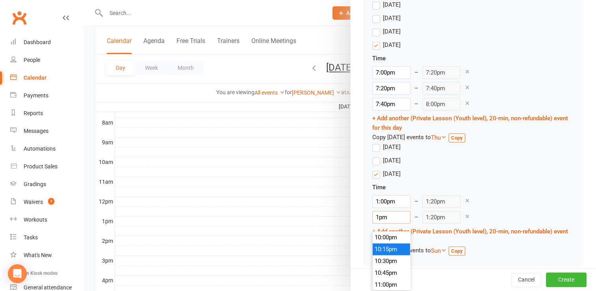
scroll to position [603, 0]
type input "1:2pm"
type input "10:35pm"
type input "1:20pm"
type input "1:40pm"
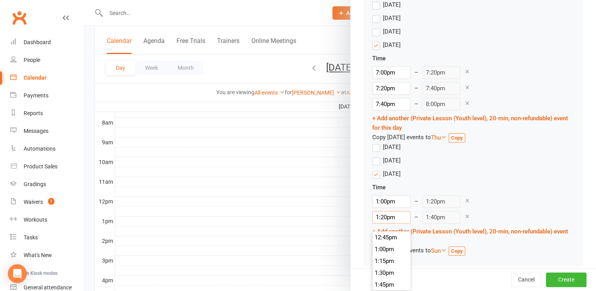
type input "1:20pm"
click at [506, 186] on div "Saturday Time 1:00pm 12:00am 12:15am 12:30am 12:45am 1:00am 1:15am 1:30am 1:45a…" at bounding box center [473, 212] width 202 height 86
click at [417, 239] on link "+ Add another (Private Lesson (Youth level), 20-min, non-refundable) event for …" at bounding box center [470, 236] width 196 height 17
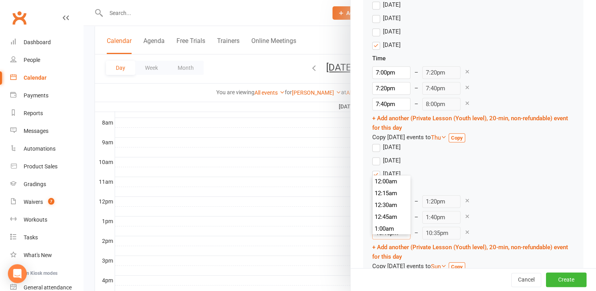
scroll to position [1041, 0]
drag, startPoint x: 386, startPoint y: 242, endPoint x: 348, endPoint y: 238, distance: 38.4
type input "1pm"
type input "1:20pm"
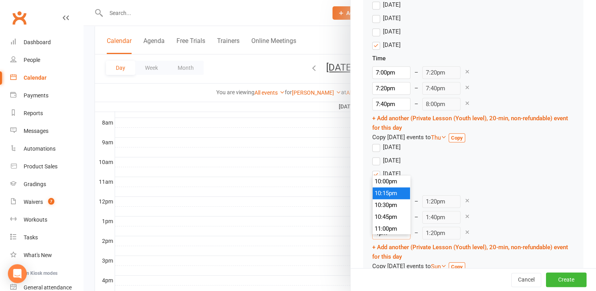
scroll to position [603, 0]
type input "1:4pm"
type input "10:35pm"
type input "1:40pm"
type input "2:00pm"
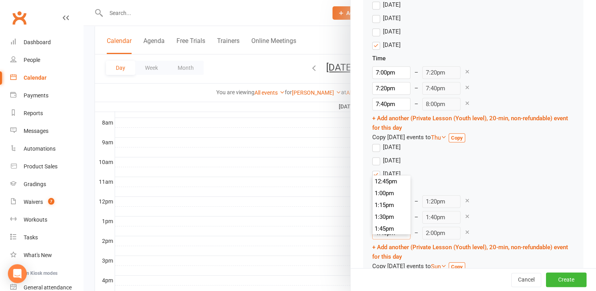
scroll to position [639, 0]
type input "1:40pm"
click at [513, 208] on div "1:00pm 12:00am 12:15am 12:30am 12:45am 1:00am 1:15am 1:30am 1:45am 2:00am 2:15a…" at bounding box center [473, 201] width 202 height 13
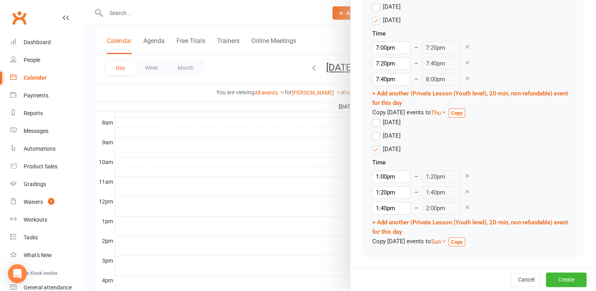
scroll to position [811, 0]
click at [554, 281] on button "Create" at bounding box center [566, 279] width 41 height 14
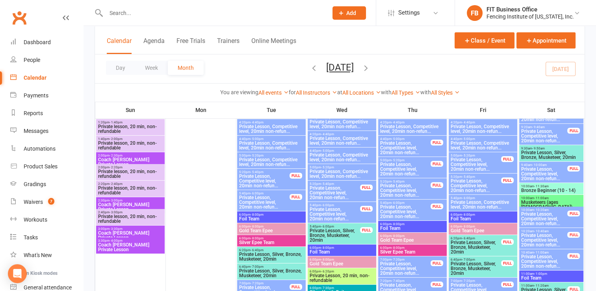
scroll to position [52, 0]
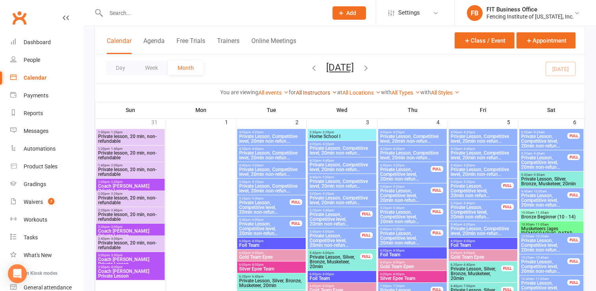
click at [316, 91] on link "All Instructors" at bounding box center [316, 92] width 41 height 6
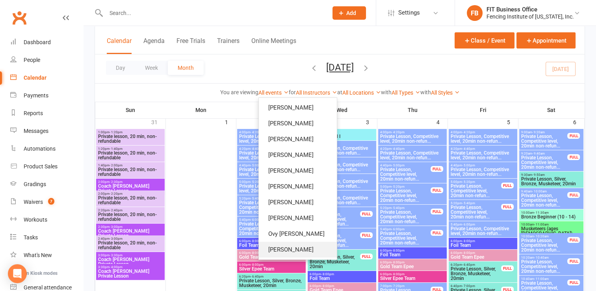
click at [293, 251] on link "[PERSON_NAME]" at bounding box center [298, 250] width 78 height 16
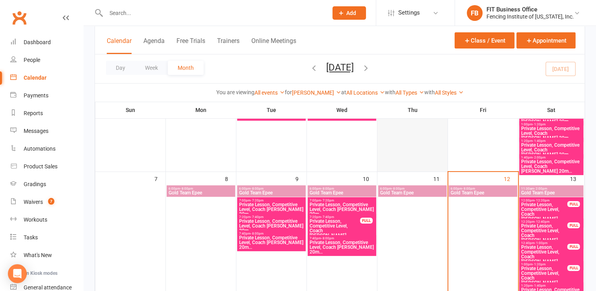
scroll to position [184, 0]
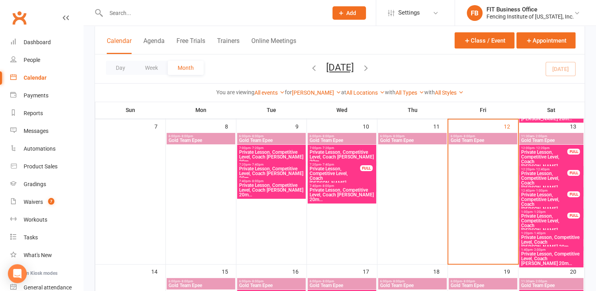
drag, startPoint x: 540, startPoint y: 157, endPoint x: 545, endPoint y: 160, distance: 6.2
click at [545, 160] on span "Private Lesson, Competitive Level, Coach [PERSON_NAME] 20m..." at bounding box center [544, 162] width 47 height 24
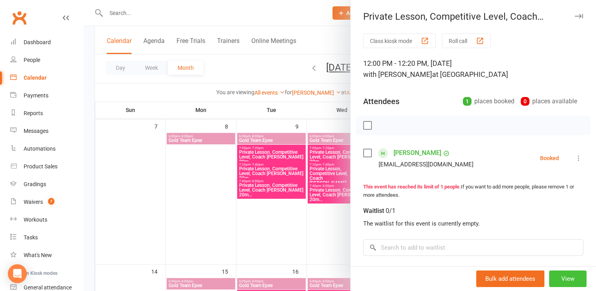
click at [552, 285] on button "View" at bounding box center [567, 278] width 37 height 17
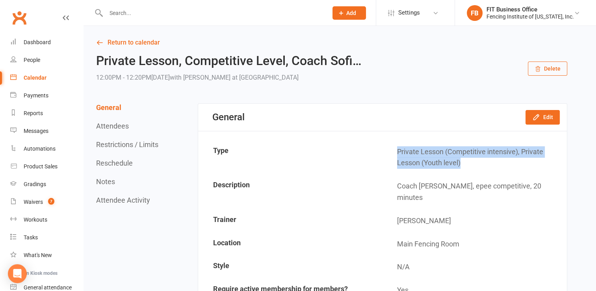
drag, startPoint x: 462, startPoint y: 163, endPoint x: 393, endPoint y: 152, distance: 69.5
click at [393, 152] on td "Private Lesson (Competitive intensive), Private Lesson (Youth level)" at bounding box center [474, 158] width 183 height 34
drag, startPoint x: 393, startPoint y: 152, endPoint x: 414, endPoint y: 156, distance: 20.8
copy td "Private Lesson (Competitive intensive), Private Lesson (Youth level)"
click at [36, 79] on div "Calendar" at bounding box center [35, 77] width 23 height 6
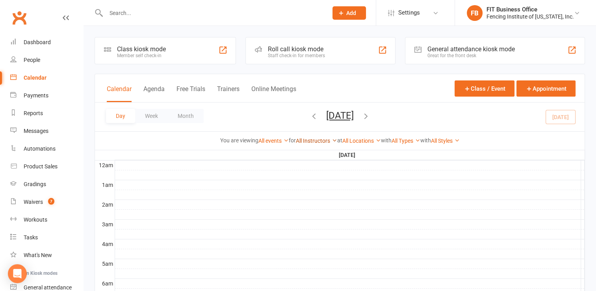
click at [318, 143] on link "All Instructors" at bounding box center [316, 141] width 41 height 6
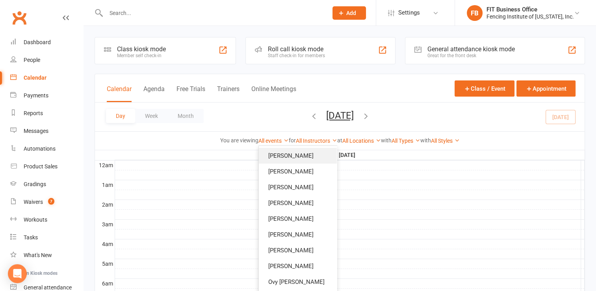
click at [290, 160] on link "[PERSON_NAME]" at bounding box center [298, 156] width 78 height 16
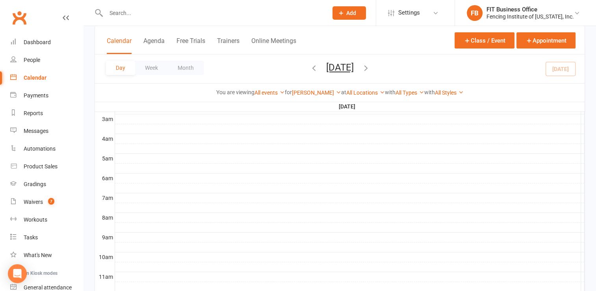
scroll to position [118, 0]
click at [149, 73] on button "Week" at bounding box center [151, 68] width 33 height 14
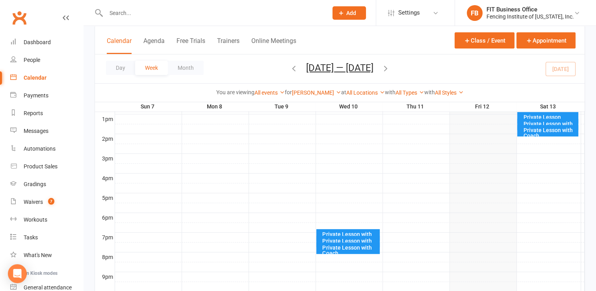
scroll to position [263, 0]
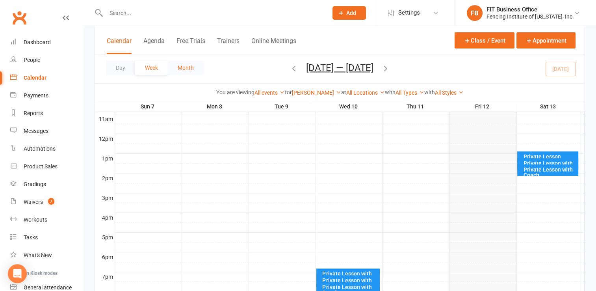
click at [186, 70] on button "Month" at bounding box center [186, 68] width 36 height 14
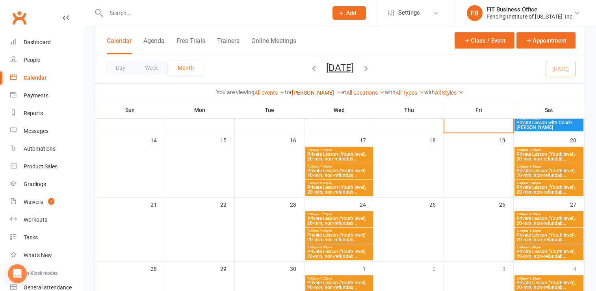
click at [322, 94] on link "[PERSON_NAME]" at bounding box center [316, 92] width 49 height 6
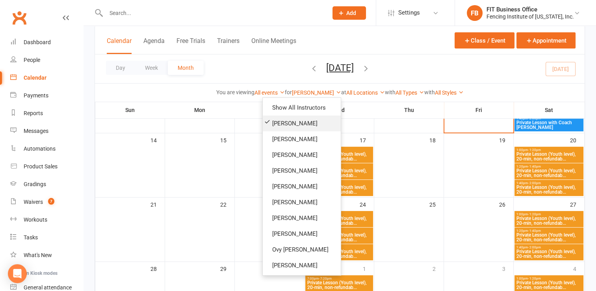
click at [310, 121] on link "[PERSON_NAME]" at bounding box center [302, 123] width 78 height 16
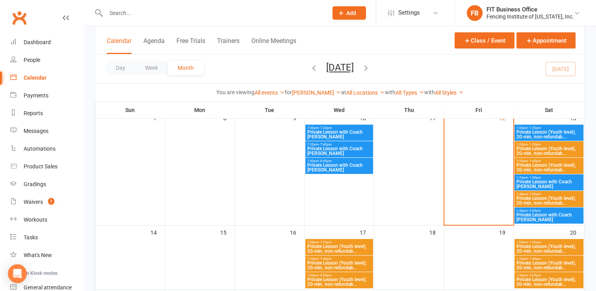
scroll to position [145, 0]
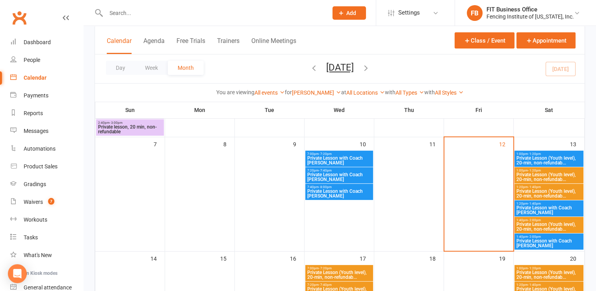
click at [355, 154] on span "7:00pm - 7:20pm" at bounding box center [339, 154] width 65 height 4
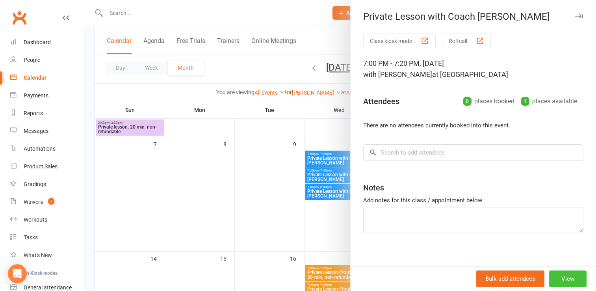
click at [570, 282] on button "View" at bounding box center [567, 278] width 37 height 17
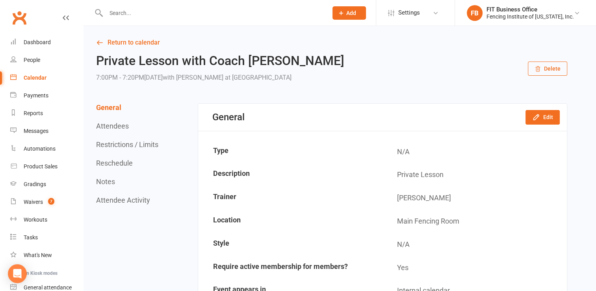
click at [553, 71] on button "Delete" at bounding box center [547, 68] width 39 height 14
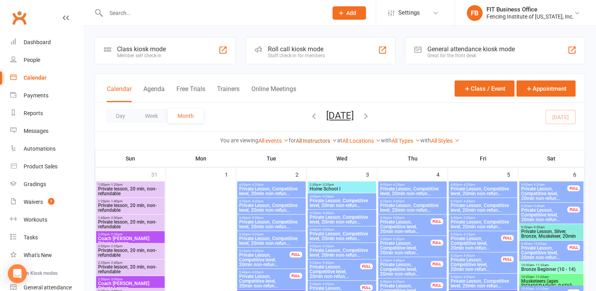
click at [306, 141] on link "All Instructors" at bounding box center [316, 141] width 41 height 6
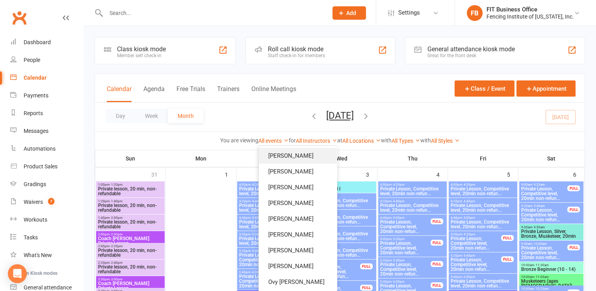
click at [303, 155] on link "[PERSON_NAME]" at bounding box center [298, 156] width 78 height 16
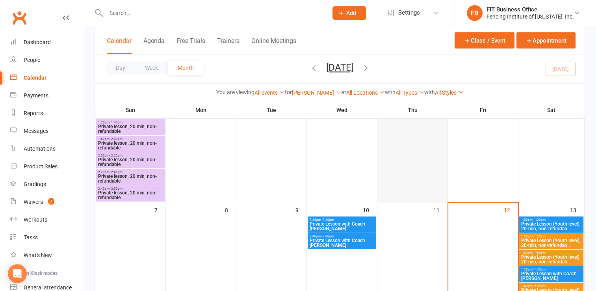
scroll to position [118, 0]
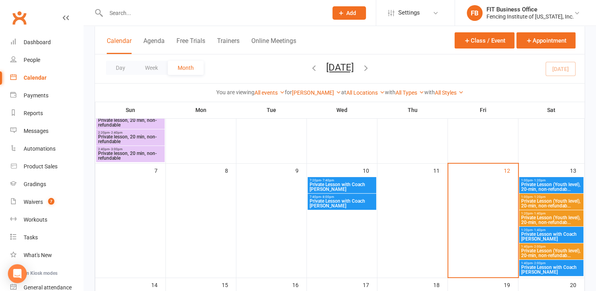
click at [349, 184] on span "Private Lesson with Coach [PERSON_NAME]" at bounding box center [341, 186] width 65 height 9
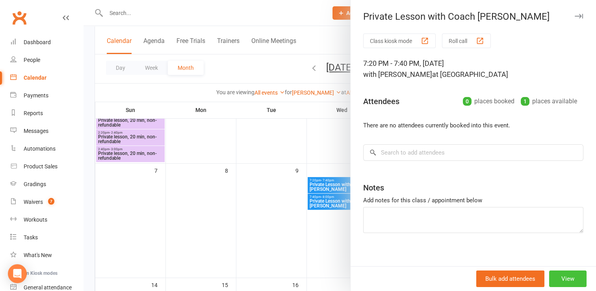
click at [564, 277] on button "View" at bounding box center [567, 278] width 37 height 17
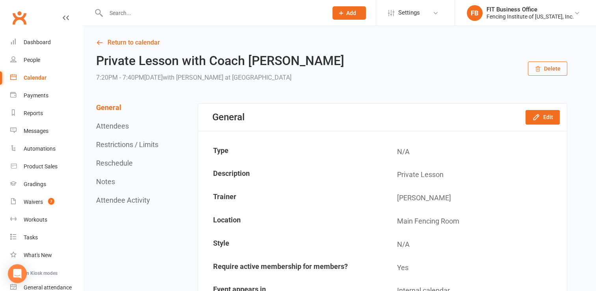
click at [542, 72] on button "Delete" at bounding box center [547, 68] width 39 height 14
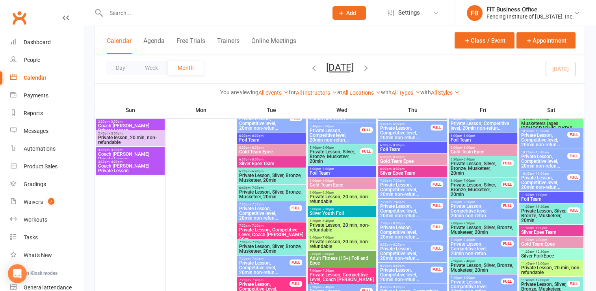
scroll to position [131, 0]
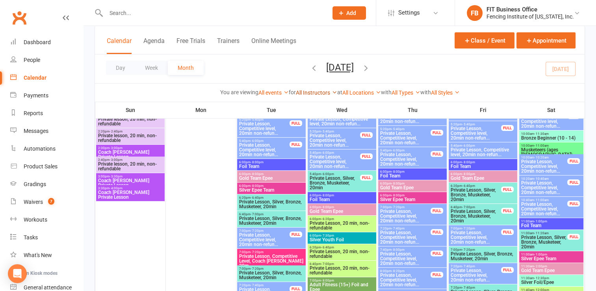
click at [308, 91] on link "All Instructors" at bounding box center [316, 92] width 41 height 6
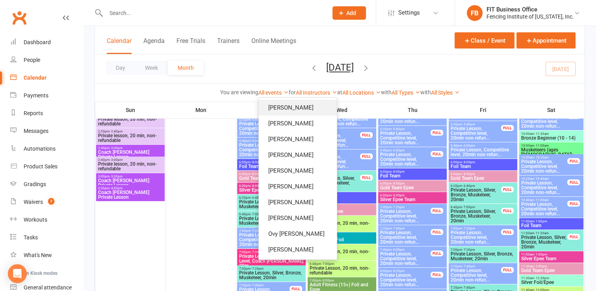
click at [299, 113] on link "[PERSON_NAME]" at bounding box center [298, 108] width 78 height 16
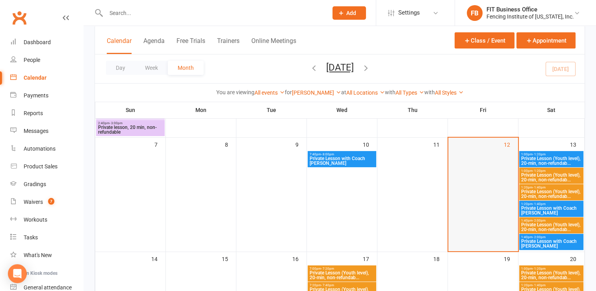
scroll to position [131, 0]
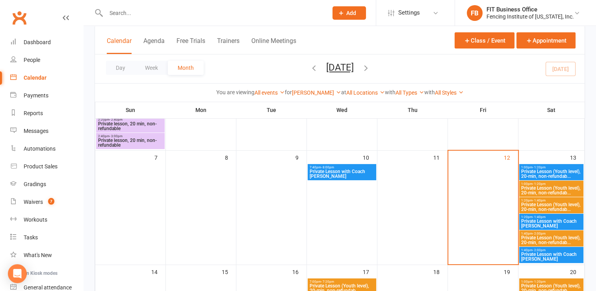
click at [335, 171] on span "Private Lesson with Coach [PERSON_NAME]" at bounding box center [341, 173] width 65 height 9
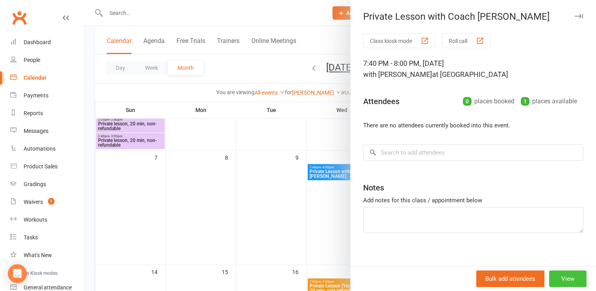
click at [560, 277] on button "View" at bounding box center [567, 278] width 37 height 17
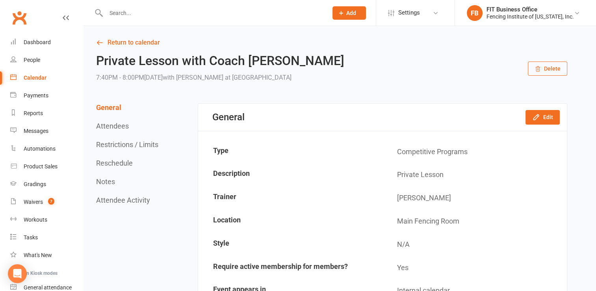
click at [554, 73] on button "Delete" at bounding box center [547, 68] width 39 height 14
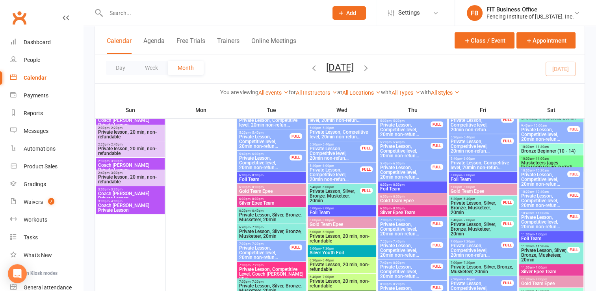
scroll to position [52, 0]
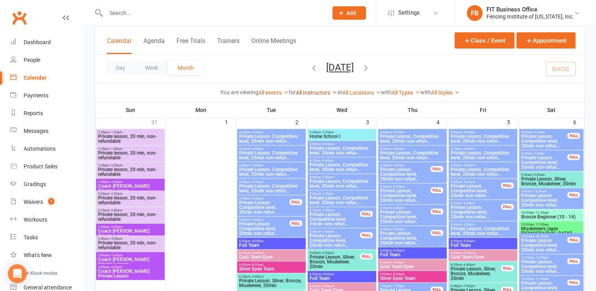
click at [306, 93] on link "All Instructors" at bounding box center [316, 92] width 41 height 6
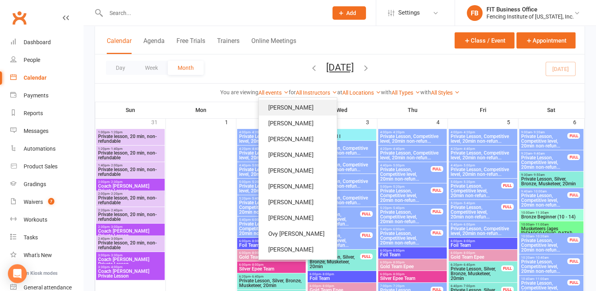
click at [303, 108] on link "[PERSON_NAME]" at bounding box center [298, 108] width 78 height 16
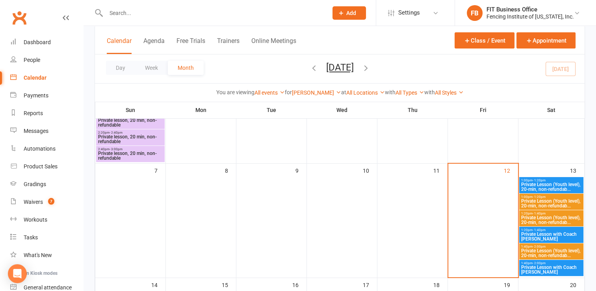
scroll to position [144, 0]
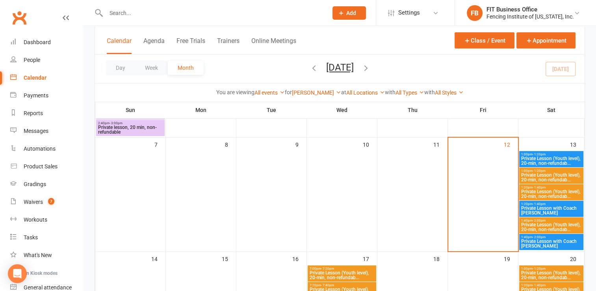
click at [549, 157] on span "Private Lesson (Youth level), 20-min, non-refundab..." at bounding box center [551, 160] width 61 height 9
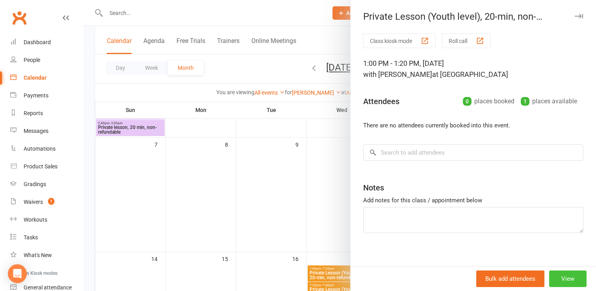
click at [560, 276] on button "View" at bounding box center [567, 278] width 37 height 17
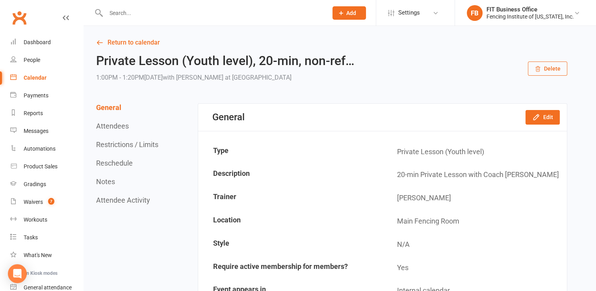
click at [551, 72] on button "Delete" at bounding box center [547, 68] width 39 height 14
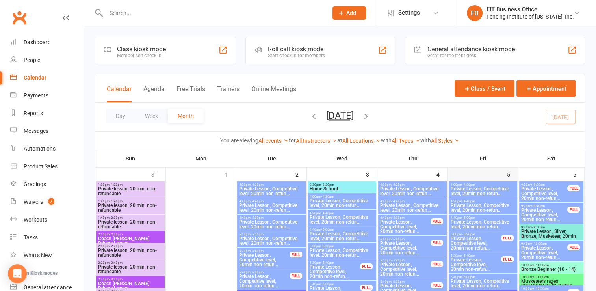
scroll to position [13, 0]
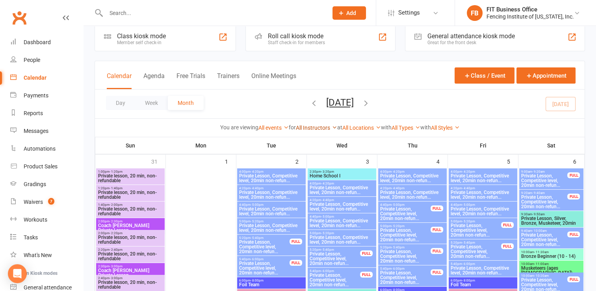
click at [320, 129] on link "All Instructors" at bounding box center [316, 128] width 41 height 6
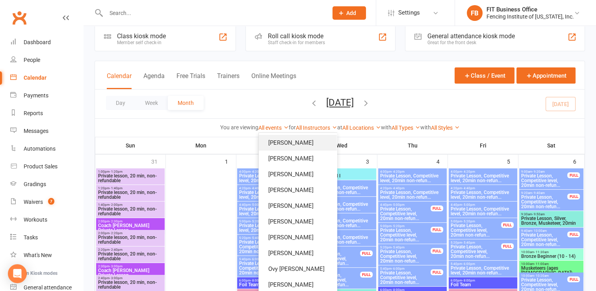
click at [305, 144] on link "[PERSON_NAME]" at bounding box center [298, 143] width 78 height 16
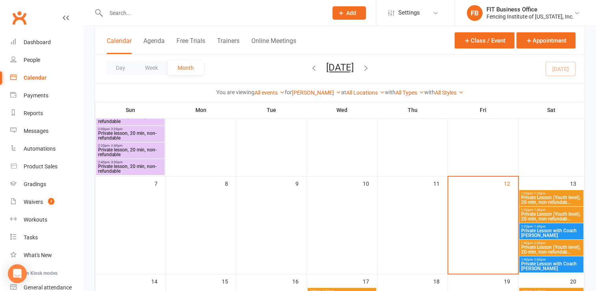
scroll to position [118, 0]
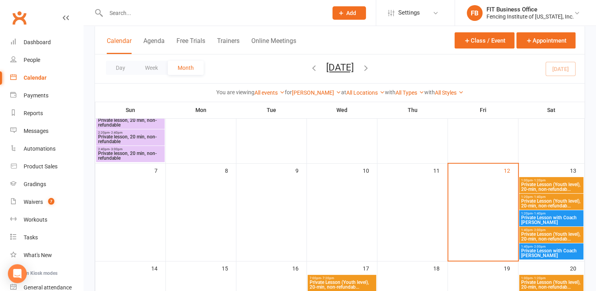
click at [555, 213] on span "1:20pm - 1:40pm" at bounding box center [551, 214] width 61 height 4
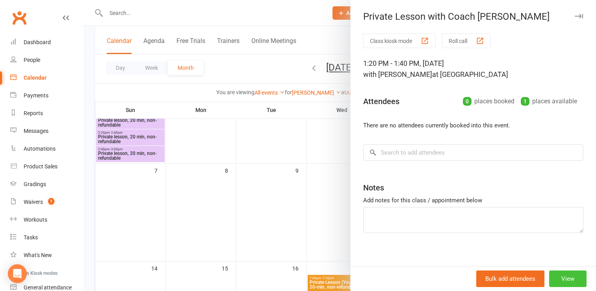
click at [557, 280] on button "View" at bounding box center [567, 278] width 37 height 17
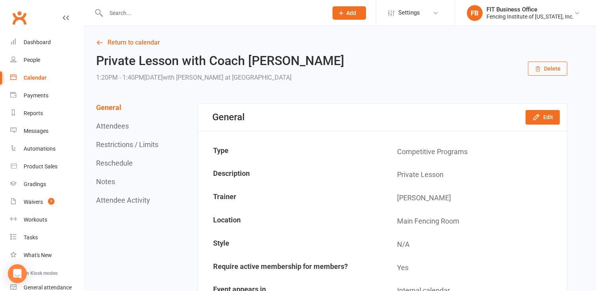
click at [545, 67] on button "Delete" at bounding box center [547, 68] width 39 height 14
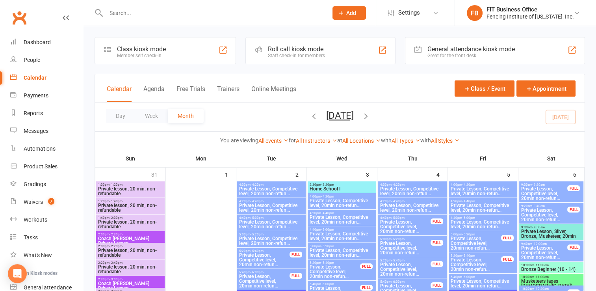
scroll to position [39, 0]
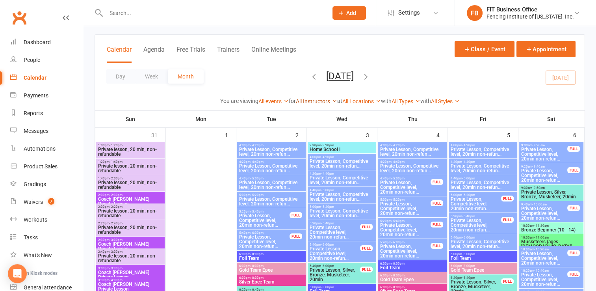
click at [322, 101] on link "All Instructors" at bounding box center [316, 101] width 41 height 6
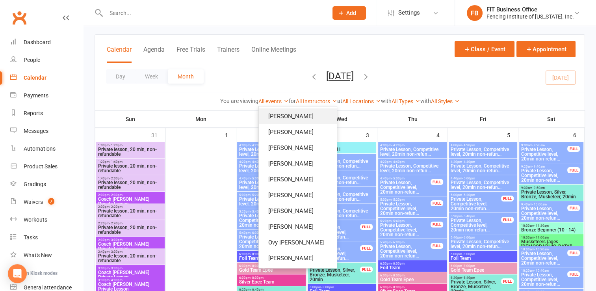
click at [302, 115] on link "[PERSON_NAME]" at bounding box center [298, 116] width 78 height 16
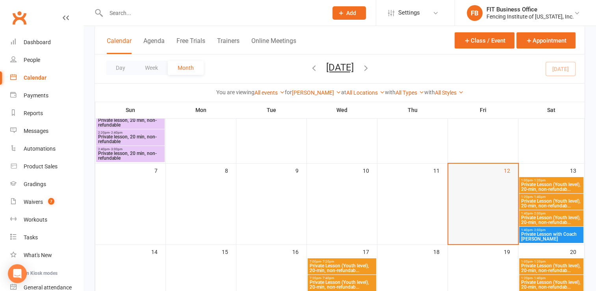
scroll to position [131, 0]
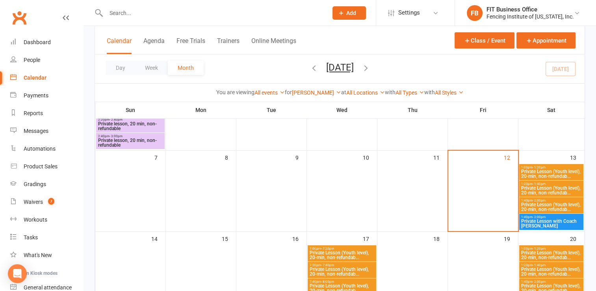
click at [550, 219] on span "Private Lesson with Coach [PERSON_NAME]" at bounding box center [551, 223] width 61 height 9
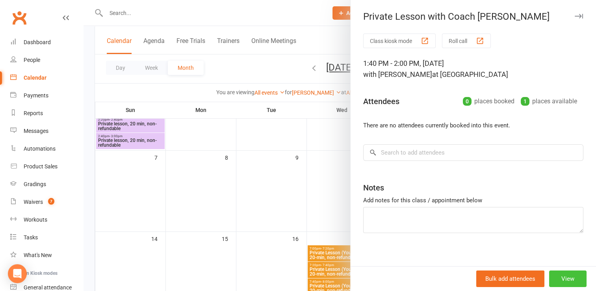
click at [552, 280] on button "View" at bounding box center [567, 278] width 37 height 17
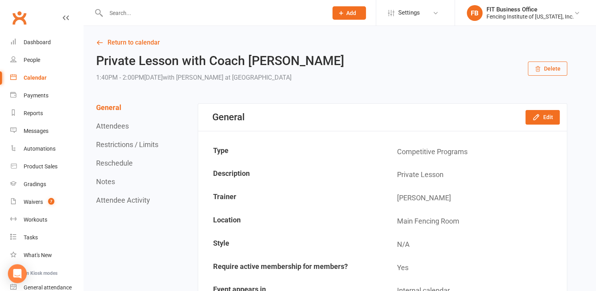
click at [545, 70] on button "Delete" at bounding box center [547, 68] width 39 height 14
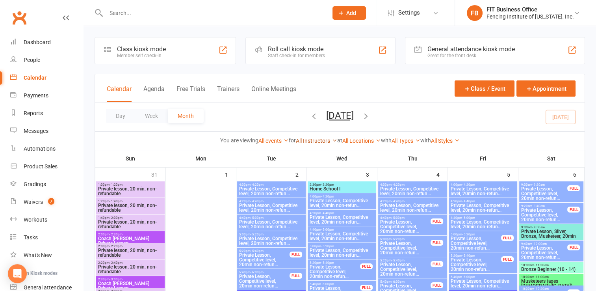
click at [317, 141] on link "All Instructors" at bounding box center [316, 141] width 41 height 6
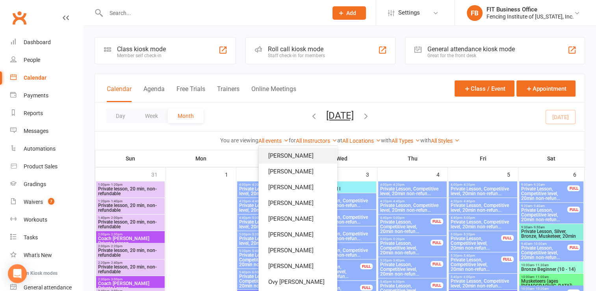
click at [313, 154] on link "[PERSON_NAME]" at bounding box center [298, 156] width 78 height 16
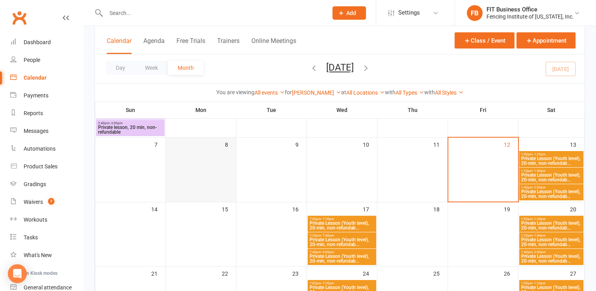
scroll to position [131, 0]
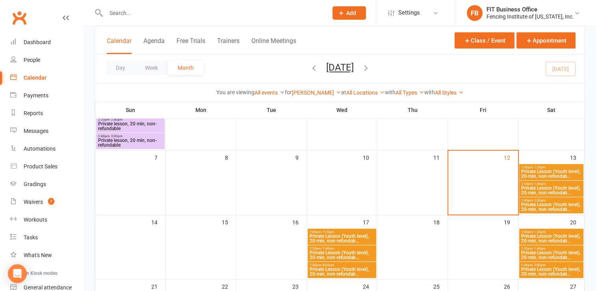
click at [552, 173] on span "Private Lesson (Youth level), 20-min, non-refundab..." at bounding box center [551, 173] width 61 height 9
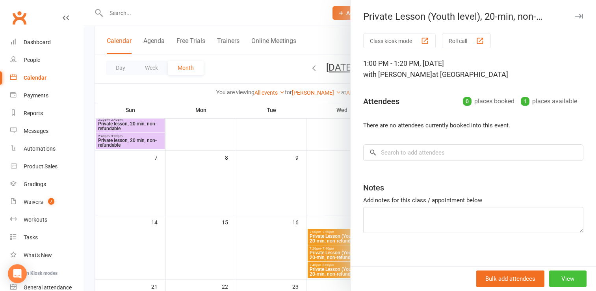
click at [564, 279] on button "View" at bounding box center [567, 278] width 37 height 17
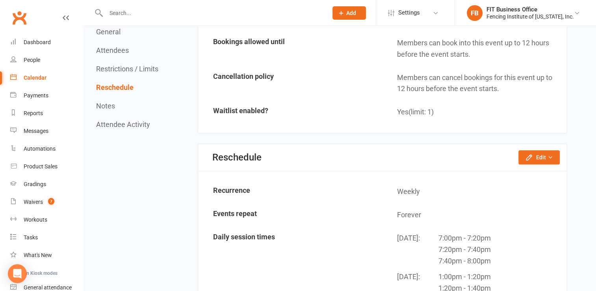
scroll to position [631, 0]
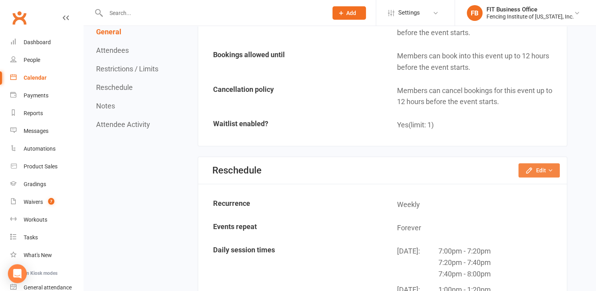
click at [544, 163] on button "Edit" at bounding box center [539, 170] width 41 height 14
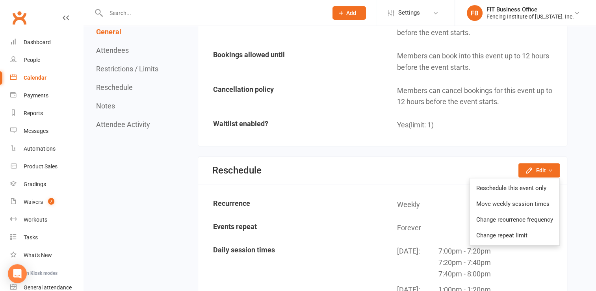
click at [527, 126] on td "Yes (limit: 1)" at bounding box center [474, 125] width 183 height 22
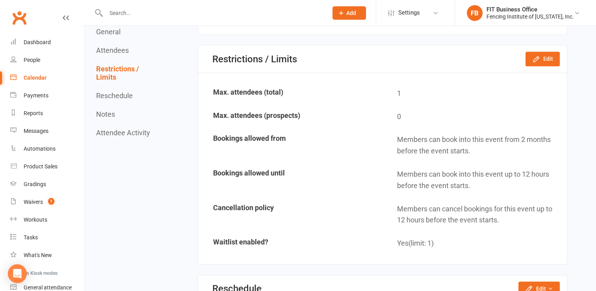
scroll to position [499, 0]
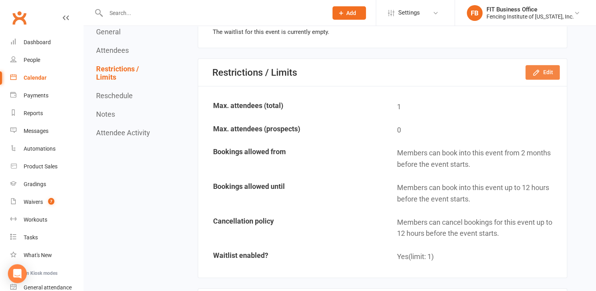
click at [544, 73] on button "Edit" at bounding box center [543, 72] width 34 height 14
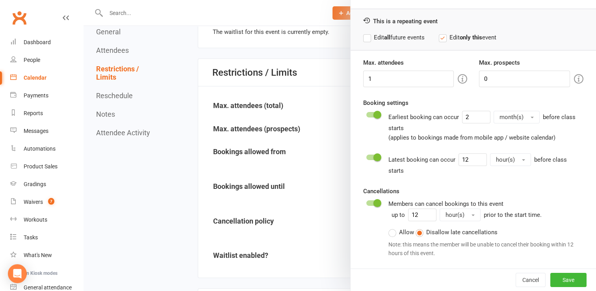
scroll to position [0, 0]
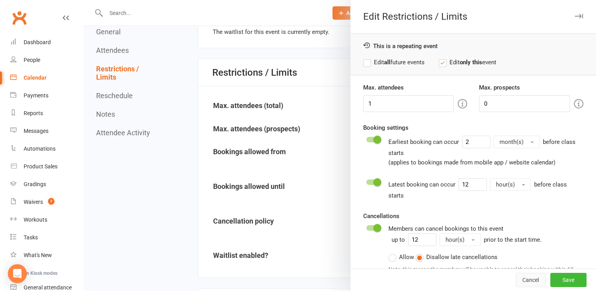
click at [523, 277] on button "Cancel" at bounding box center [531, 280] width 30 height 14
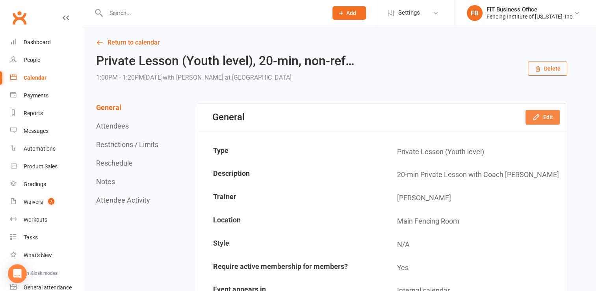
click at [549, 117] on button "Edit" at bounding box center [543, 117] width 34 height 14
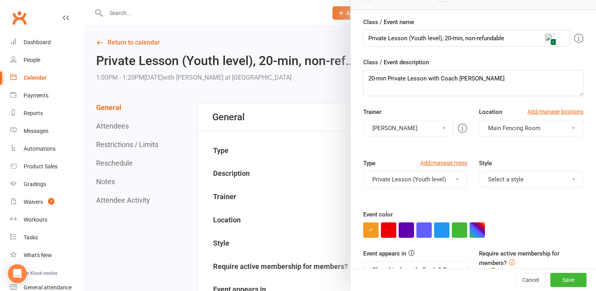
scroll to position [85, 0]
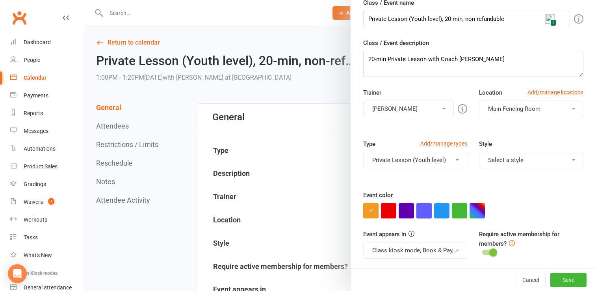
click at [418, 210] on button "button" at bounding box center [424, 210] width 15 height 15
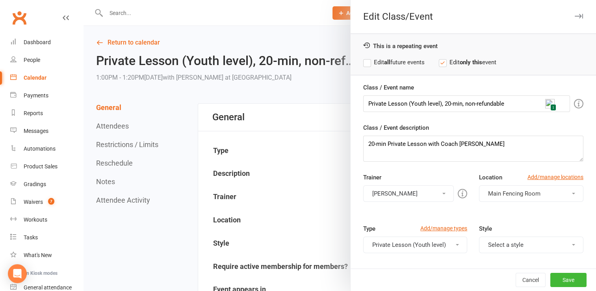
click at [367, 61] on label "Edit all future events" at bounding box center [393, 62] width 61 height 9
click at [555, 280] on button "Save" at bounding box center [569, 280] width 36 height 14
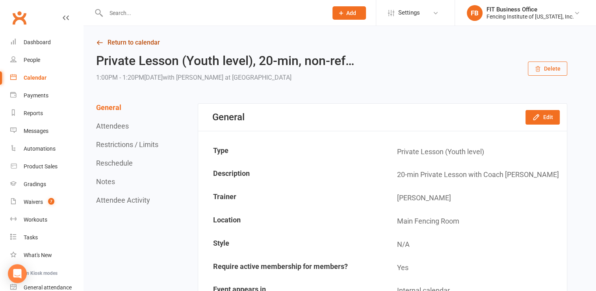
click at [134, 46] on link "Return to calendar" at bounding box center [331, 42] width 471 height 11
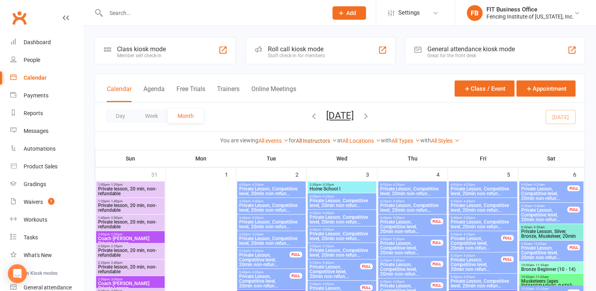
click at [315, 141] on link "All Instructors" at bounding box center [316, 141] width 41 height 6
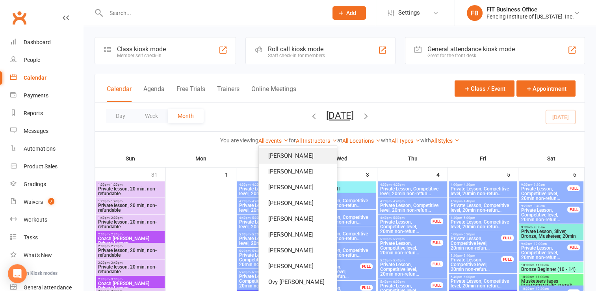
click at [313, 151] on link "[PERSON_NAME]" at bounding box center [298, 156] width 78 height 16
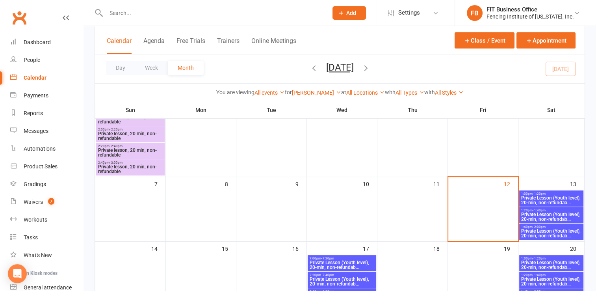
scroll to position [92, 0]
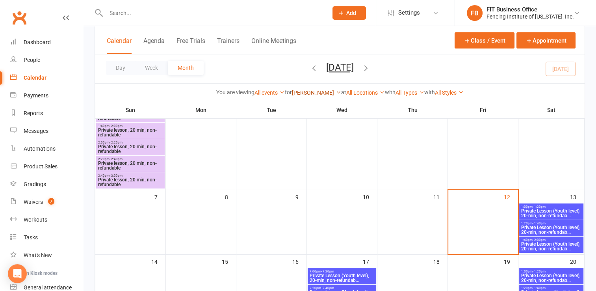
click at [308, 95] on link "[PERSON_NAME]" at bounding box center [316, 92] width 49 height 6
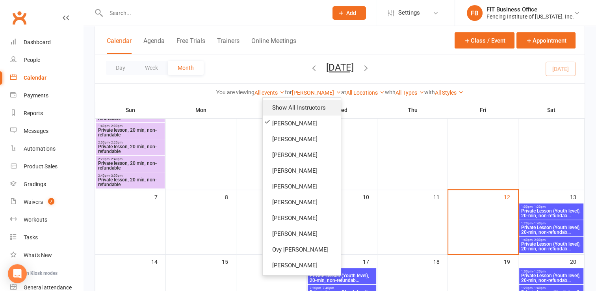
click at [305, 110] on link "Show All Instructors" at bounding box center [302, 108] width 78 height 16
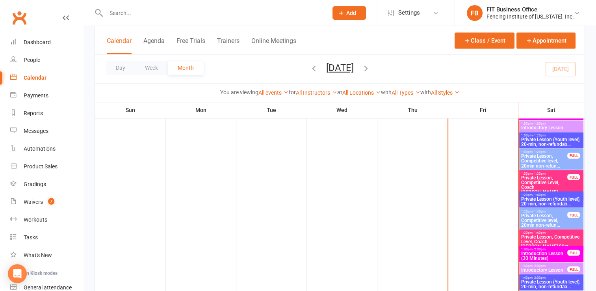
scroll to position [1301, 0]
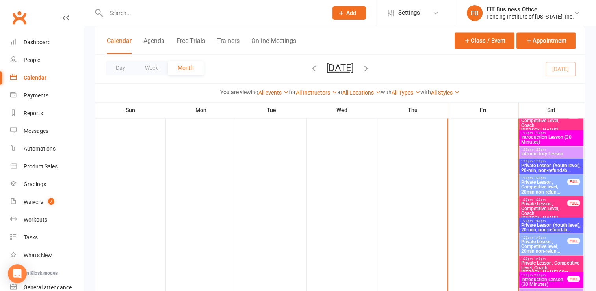
click at [540, 166] on span "Private Lesson (Youth level), 20-min, non-refundab..." at bounding box center [551, 167] width 61 height 9
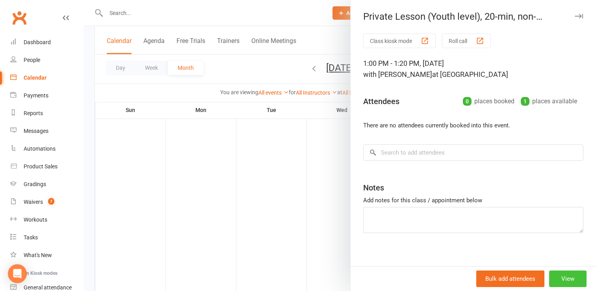
click at [565, 275] on button "View" at bounding box center [567, 278] width 37 height 17
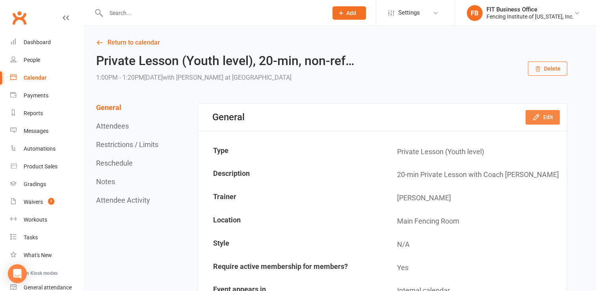
click at [551, 115] on button "Edit" at bounding box center [543, 117] width 34 height 14
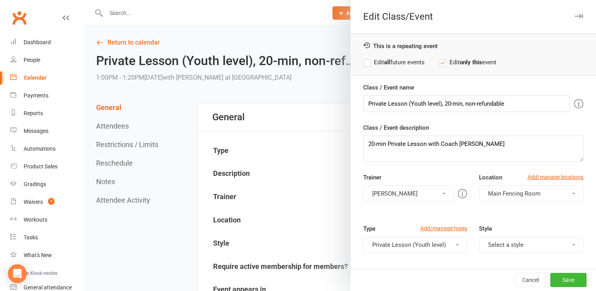
click at [366, 60] on label "Edit all future events" at bounding box center [393, 62] width 61 height 9
click at [427, 102] on input "Private Lesson (Youth level), 20-min, non-refundable" at bounding box center [466, 103] width 207 height 17
type input "Private Lesson (Youth Epee), 20-min, non-refundable"
click at [558, 279] on button "Save" at bounding box center [569, 280] width 36 height 14
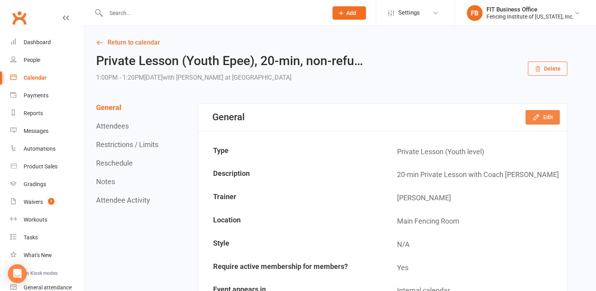
click at [544, 116] on button "Edit" at bounding box center [543, 117] width 34 height 14
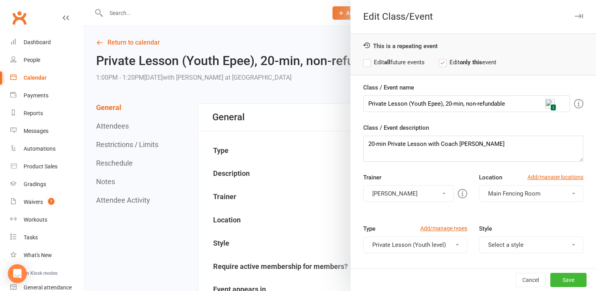
click at [366, 61] on label "Edit all future events" at bounding box center [393, 62] width 61 height 9
click at [527, 284] on button "Cancel" at bounding box center [531, 280] width 30 height 14
click at [551, 281] on button "Save" at bounding box center [569, 280] width 36 height 14
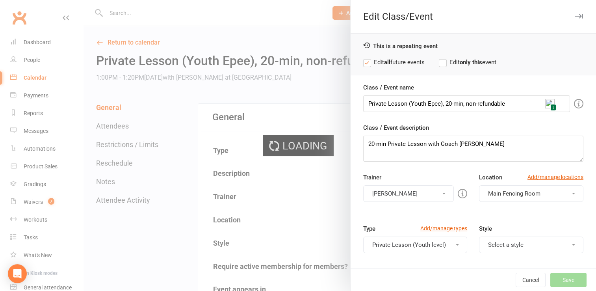
scroll to position [13, 0]
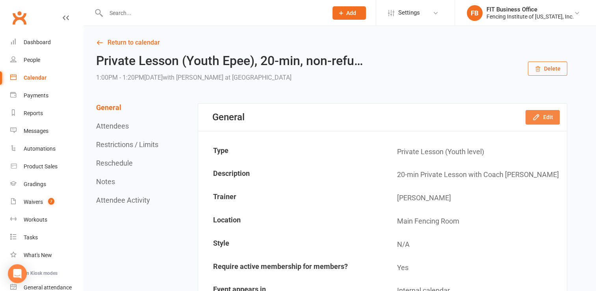
click at [546, 117] on button "Edit" at bounding box center [543, 117] width 34 height 14
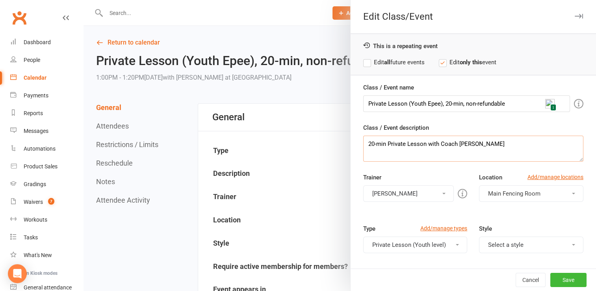
click at [402, 143] on textarea "20-min Private Lesson with Coach [PERSON_NAME]" at bounding box center [473, 149] width 220 height 26
type textarea "20-min Private Epee Lesson with Coach Katya"
click at [363, 63] on label "Edit all future events" at bounding box center [393, 62] width 61 height 9
click at [561, 281] on button "Save" at bounding box center [569, 280] width 36 height 14
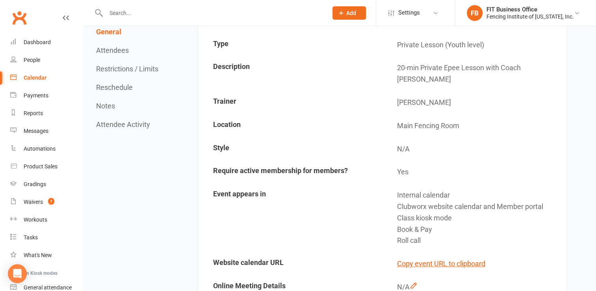
scroll to position [15, 0]
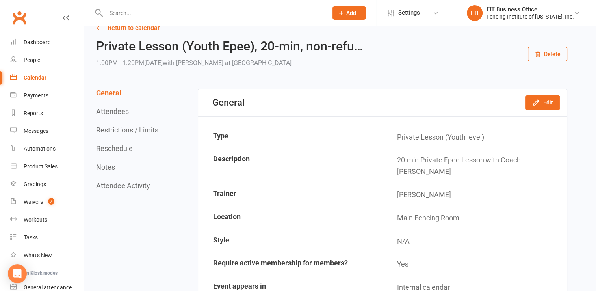
click at [43, 79] on div "Calendar" at bounding box center [35, 77] width 23 height 6
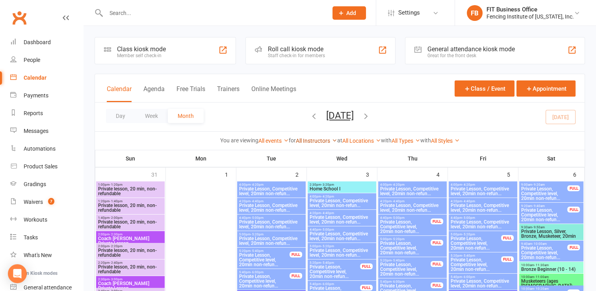
click at [319, 138] on link "All Instructors" at bounding box center [316, 141] width 41 height 6
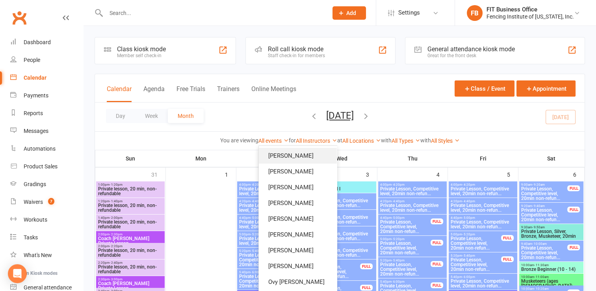
click at [294, 157] on link "[PERSON_NAME]" at bounding box center [298, 156] width 78 height 16
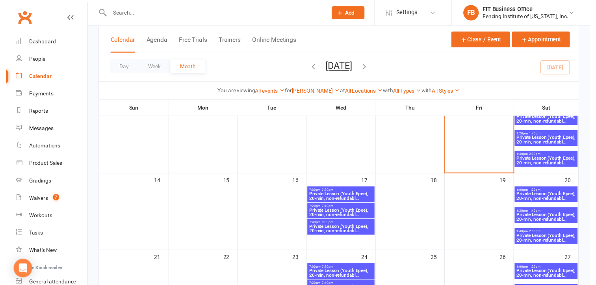
scroll to position [210, 0]
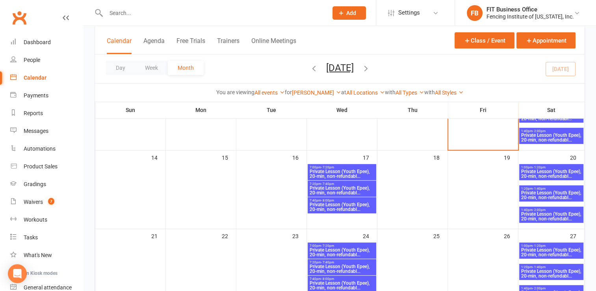
click at [353, 173] on span "Private Lesson (Youth Epee), 20-min, non-refundabl..." at bounding box center [341, 173] width 65 height 9
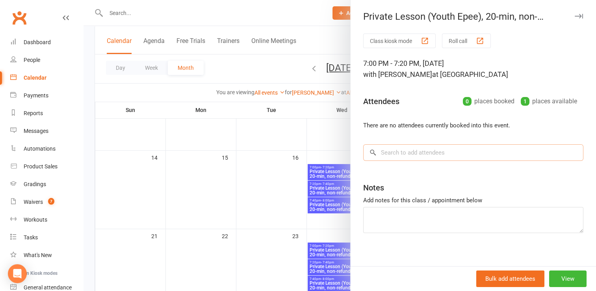
click at [380, 152] on input "search" at bounding box center [473, 152] width 220 height 17
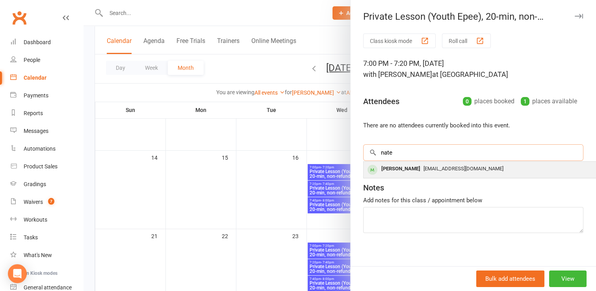
type input "nate"
click at [404, 167] on div "Nate Waddoups" at bounding box center [400, 168] width 45 height 11
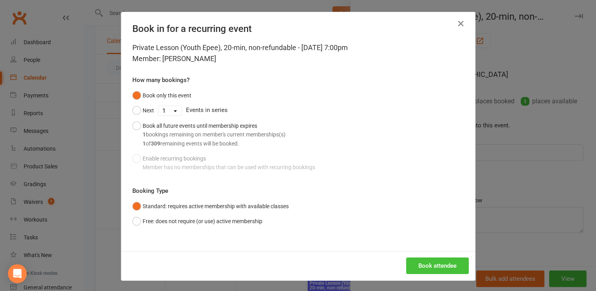
click at [440, 264] on button "Book attendee" at bounding box center [437, 265] width 63 height 17
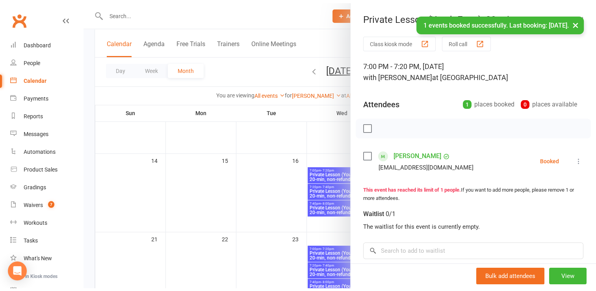
scroll to position [13, 0]
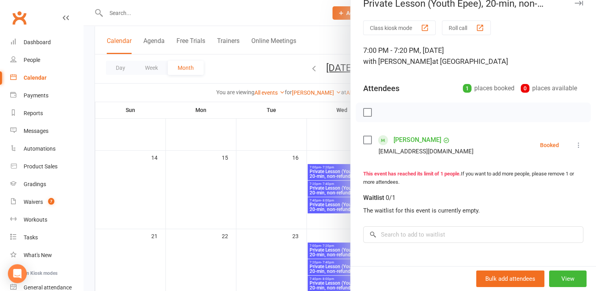
click at [575, 146] on icon at bounding box center [579, 145] width 8 height 8
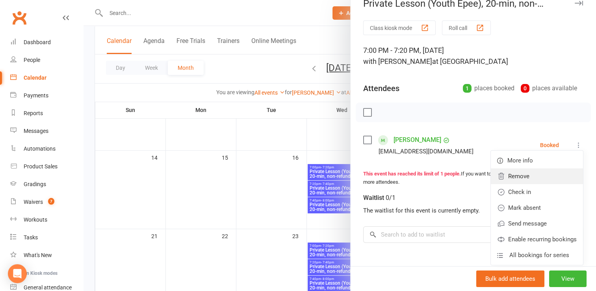
click at [520, 174] on link "Remove" at bounding box center [537, 176] width 92 height 16
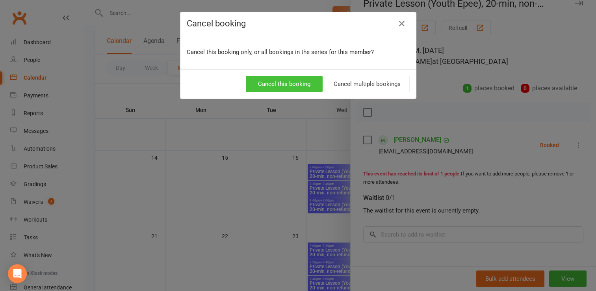
click at [300, 87] on button "Cancel this booking" at bounding box center [284, 84] width 77 height 17
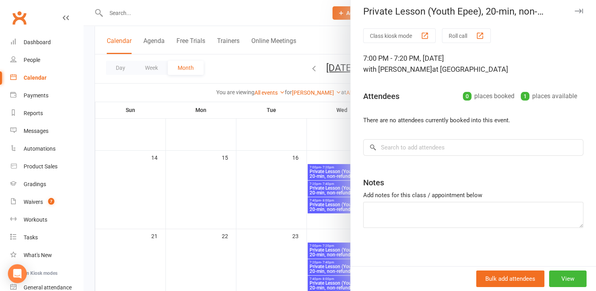
scroll to position [223, 0]
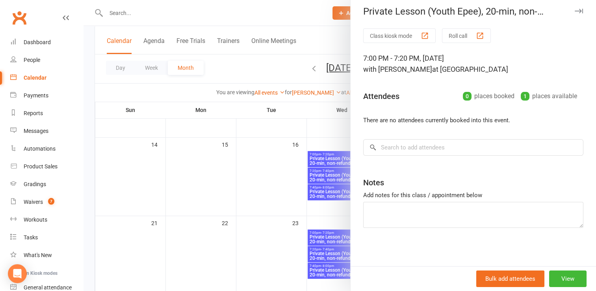
click at [304, 11] on div at bounding box center [340, 145] width 513 height 291
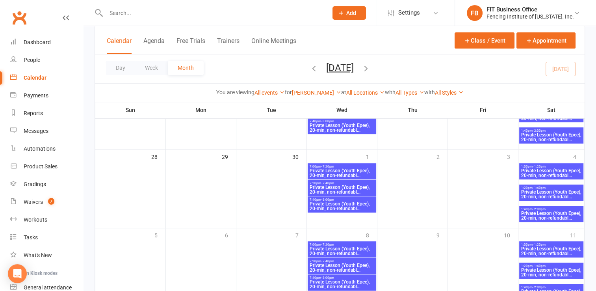
scroll to position [405, 0]
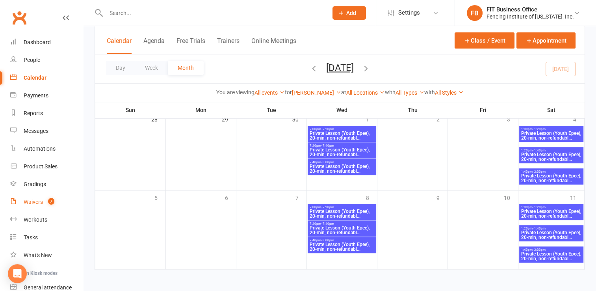
click at [25, 205] on div "Waivers" at bounding box center [33, 202] width 19 height 6
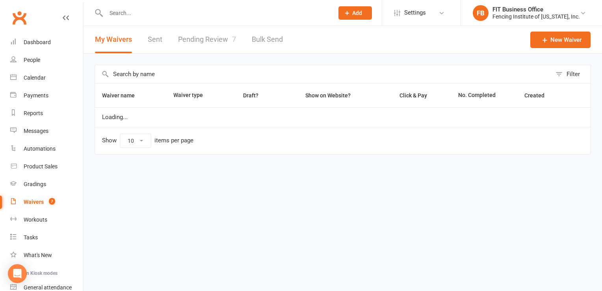
select select "100"
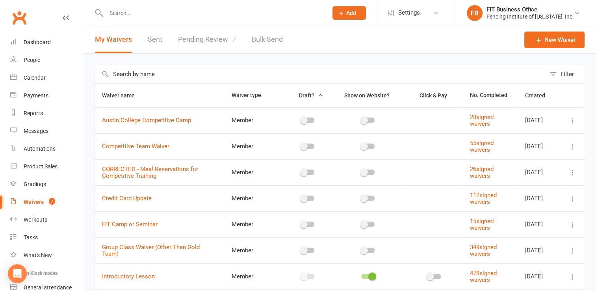
click at [200, 37] on link "Pending Review 7" at bounding box center [207, 39] width 58 height 27
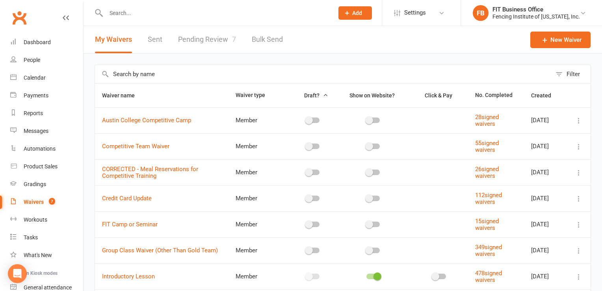
select select "100"
